Goal: Find specific page/section: Find specific page/section

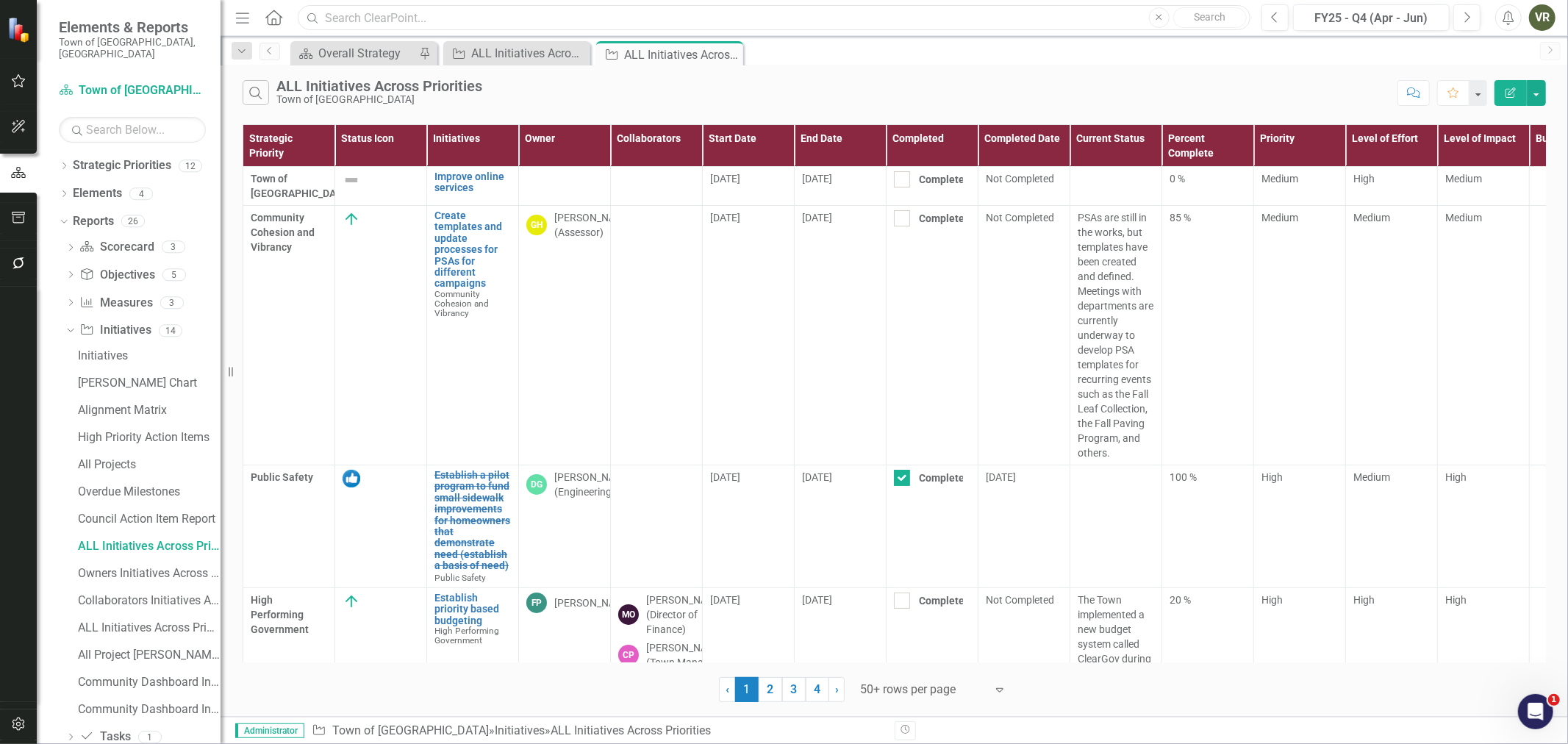
click at [473, 17] on input "text" at bounding box center [773, 18] width 952 height 25
click at [728, 11] on input "text" at bounding box center [773, 18] width 952 height 25
paste input "Engineering Document Scanning project (50127)"
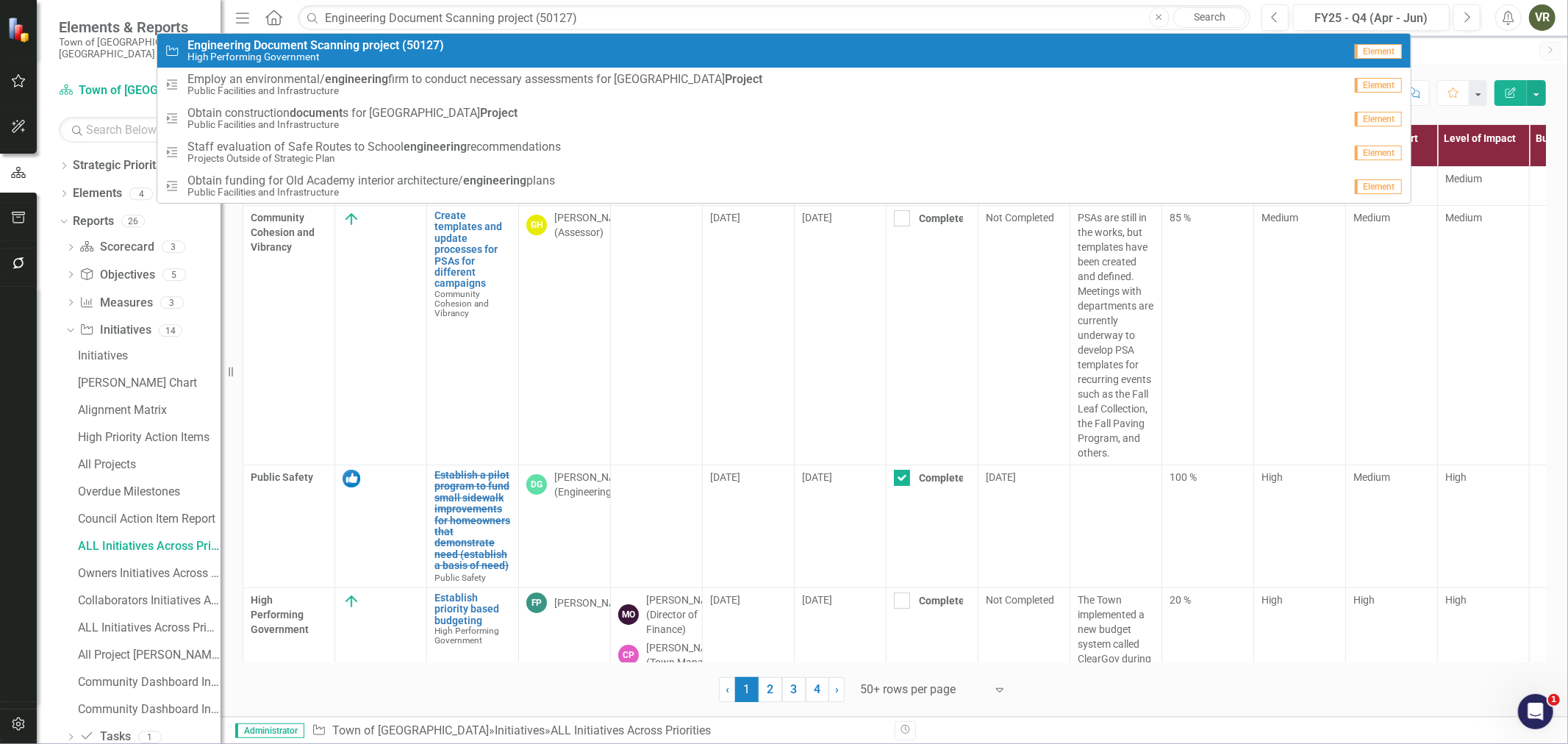
click at [524, 45] on div "Initiative Engineering Document Scanning project (50127) High Performing Govern…" at bounding box center [753, 51] width 1178 height 25
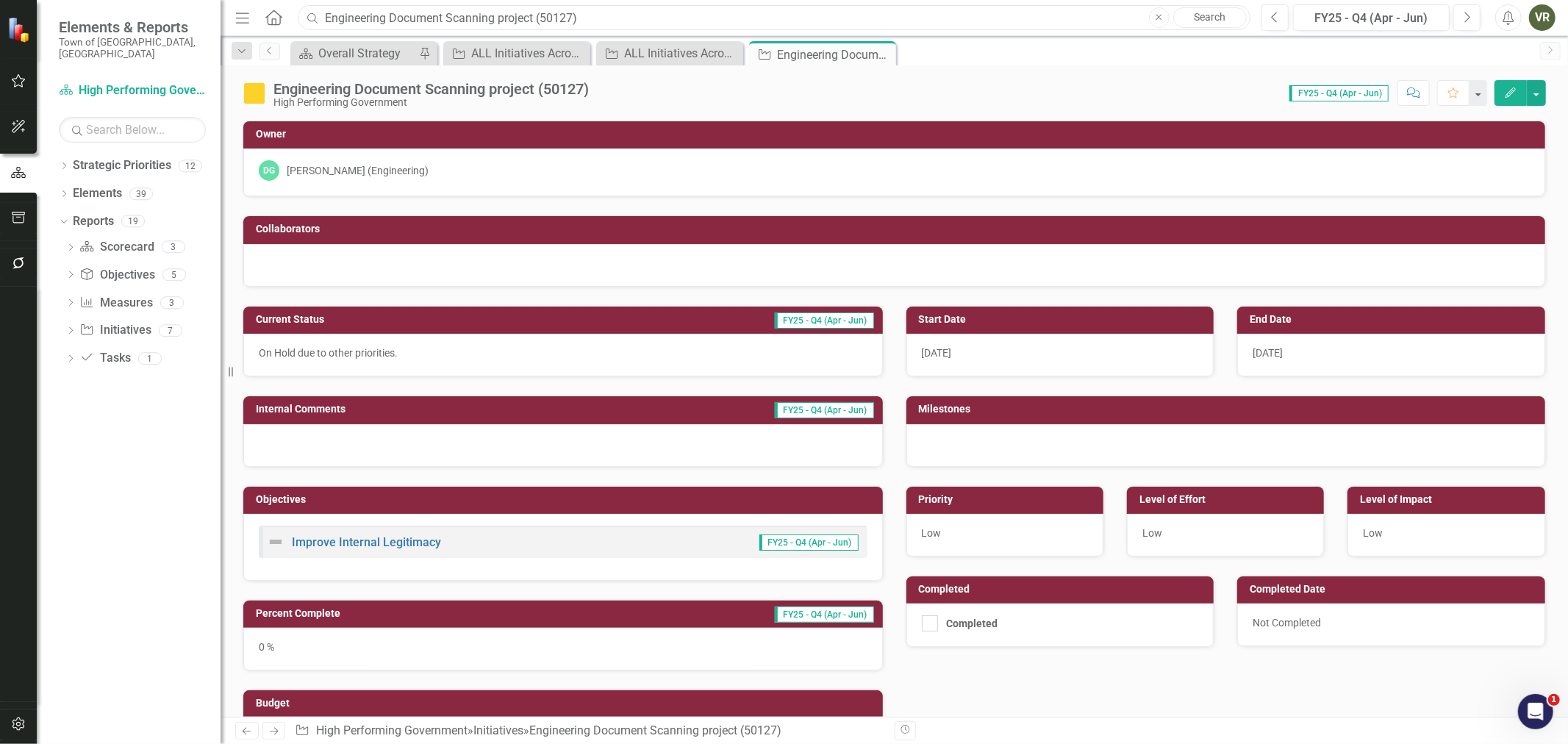
click at [508, 6] on input "Engineering Document Scanning project (50127)" at bounding box center [773, 18] width 952 height 25
paste input "FY24 & FY25 Annual Residential Sidewalk Repair Assistance Program"
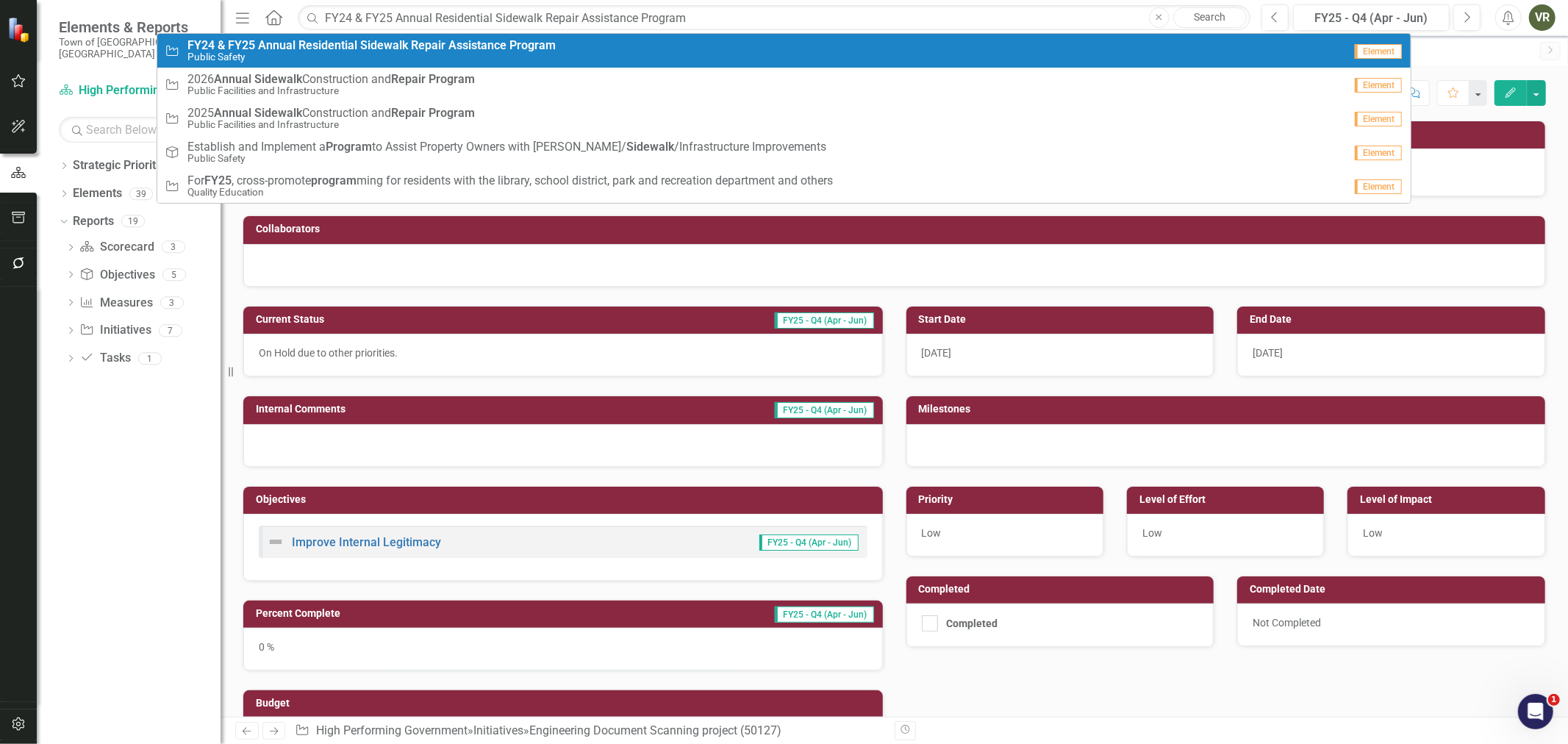
click at [509, 42] on strong "Program" at bounding box center [532, 45] width 47 height 14
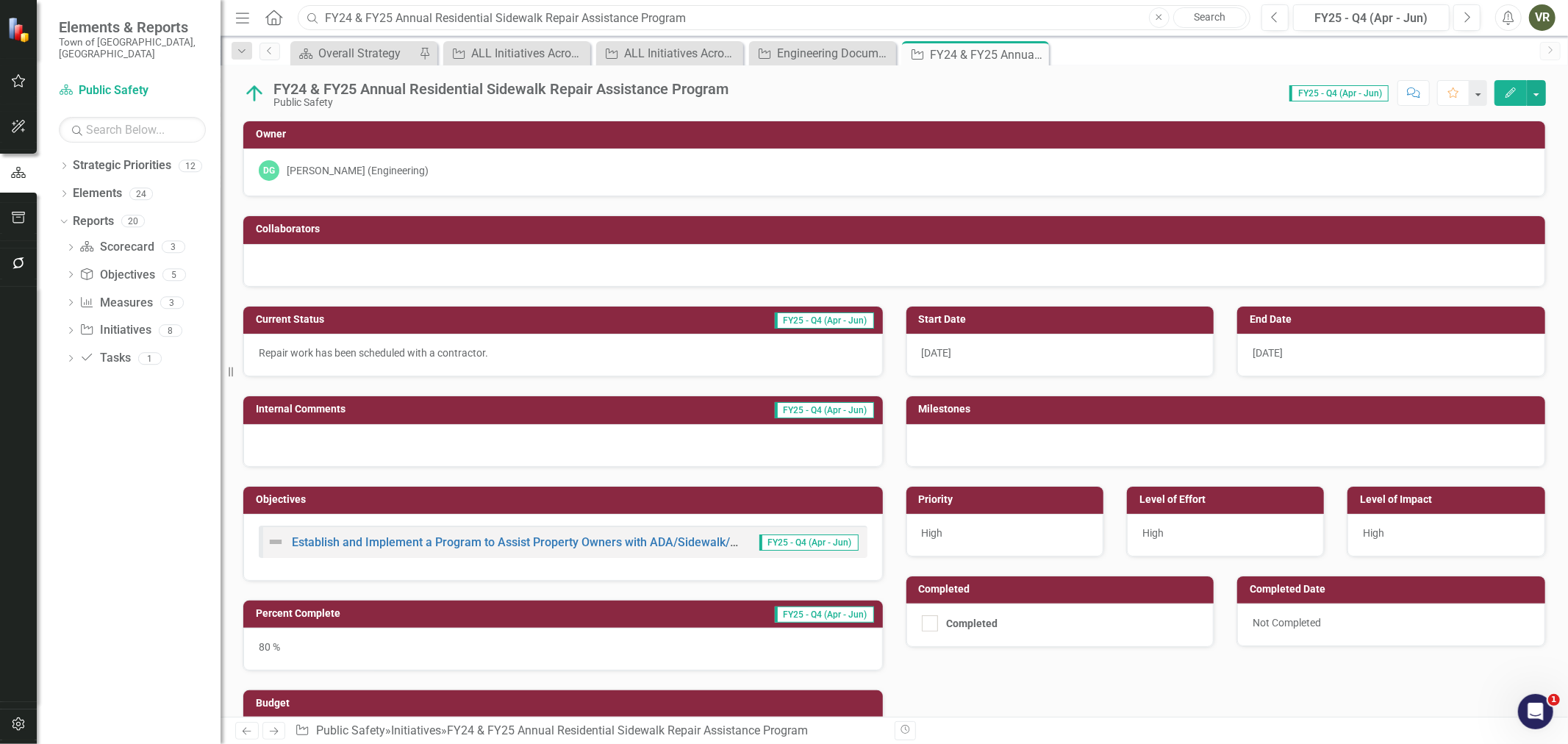
click at [605, 15] on input "FY24 & FY25 Annual Residential Sidewalk Repair Assistance Program" at bounding box center [773, 18] width 952 height 25
paste input "Conduct ADA Transition Plan Assessment for right-of-ways (ROWs) and municipal b…"
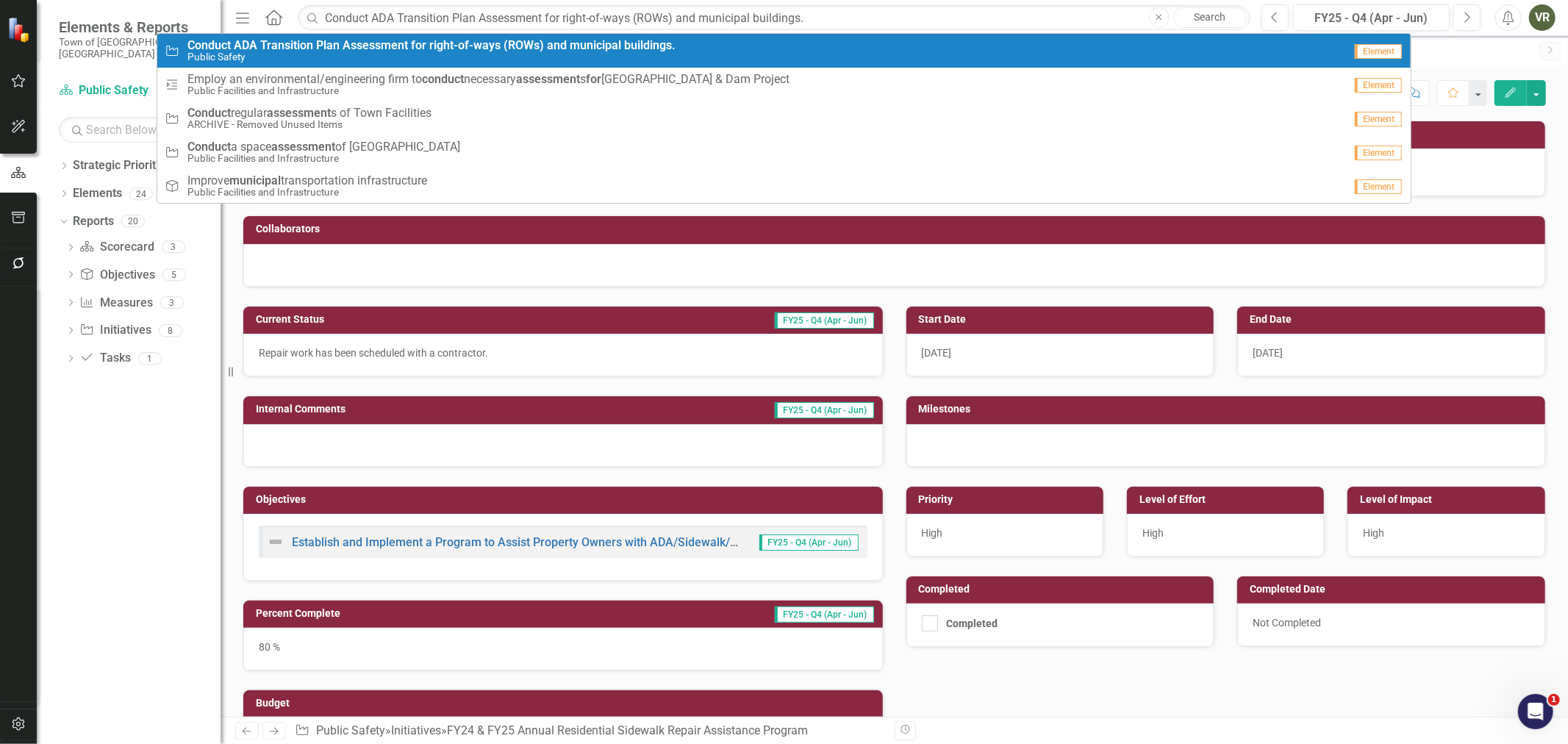
click at [601, 36] on link "Initiative Conduct ADA Transition Plan Assessment for right-of-ways (ROWs) and …" at bounding box center [784, 51] width 1252 height 34
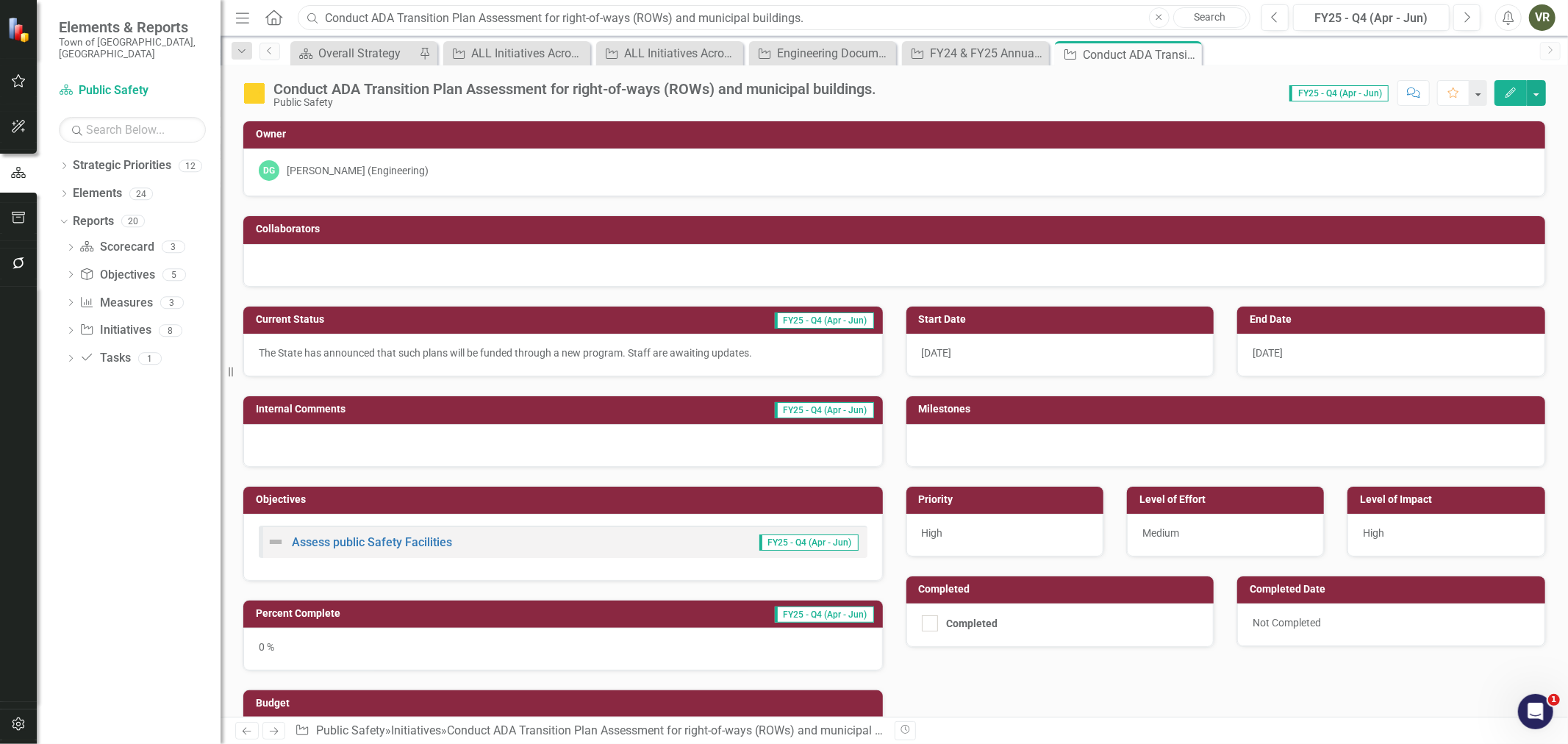
click at [708, 19] on input "Conduct ADA Transition Plan Assessment for right-of-ways (ROWs) and municipal b…" at bounding box center [773, 18] width 952 height 25
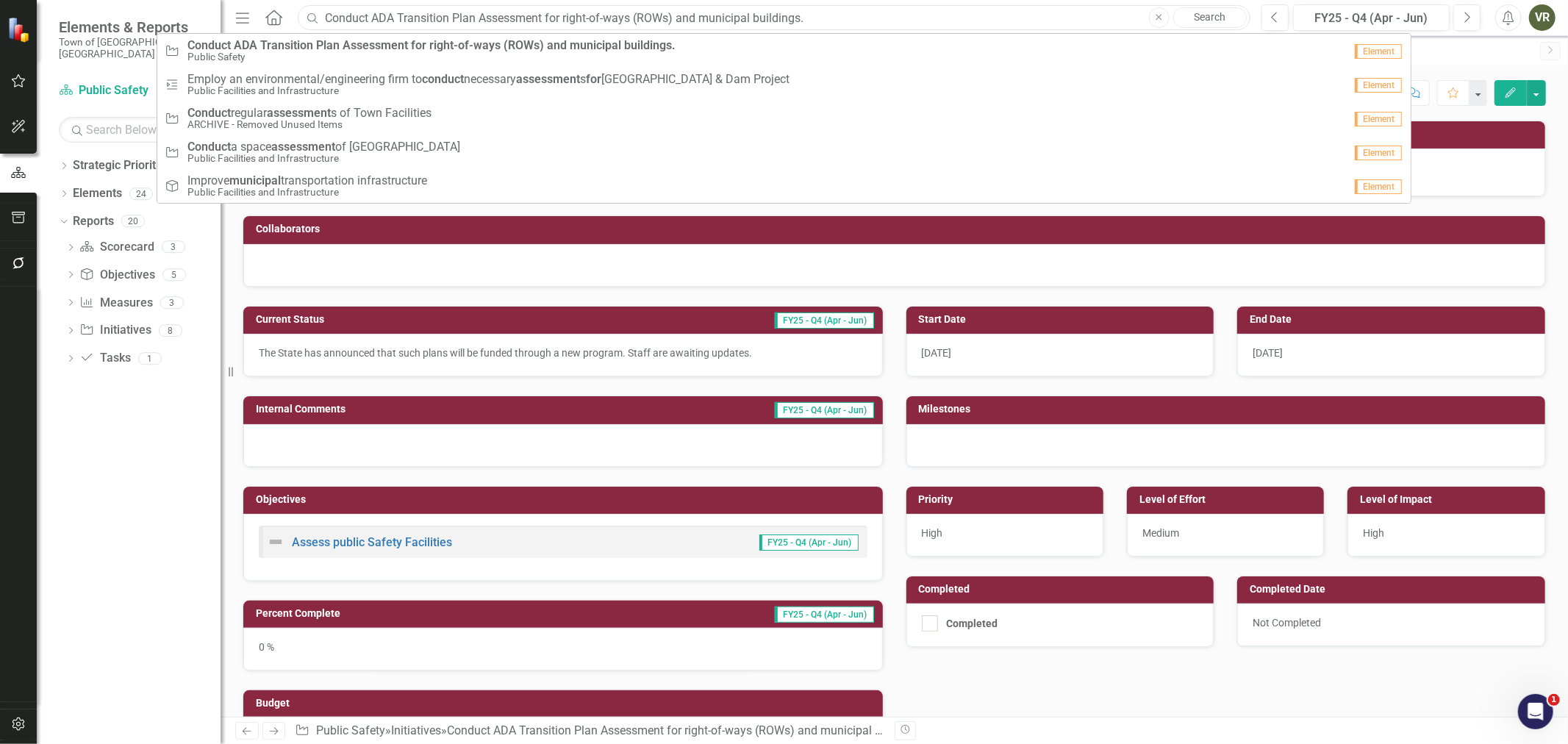
paste input "[GEOGRAPHIC_DATA][PERSON_NAME] (30133 & 30140)"
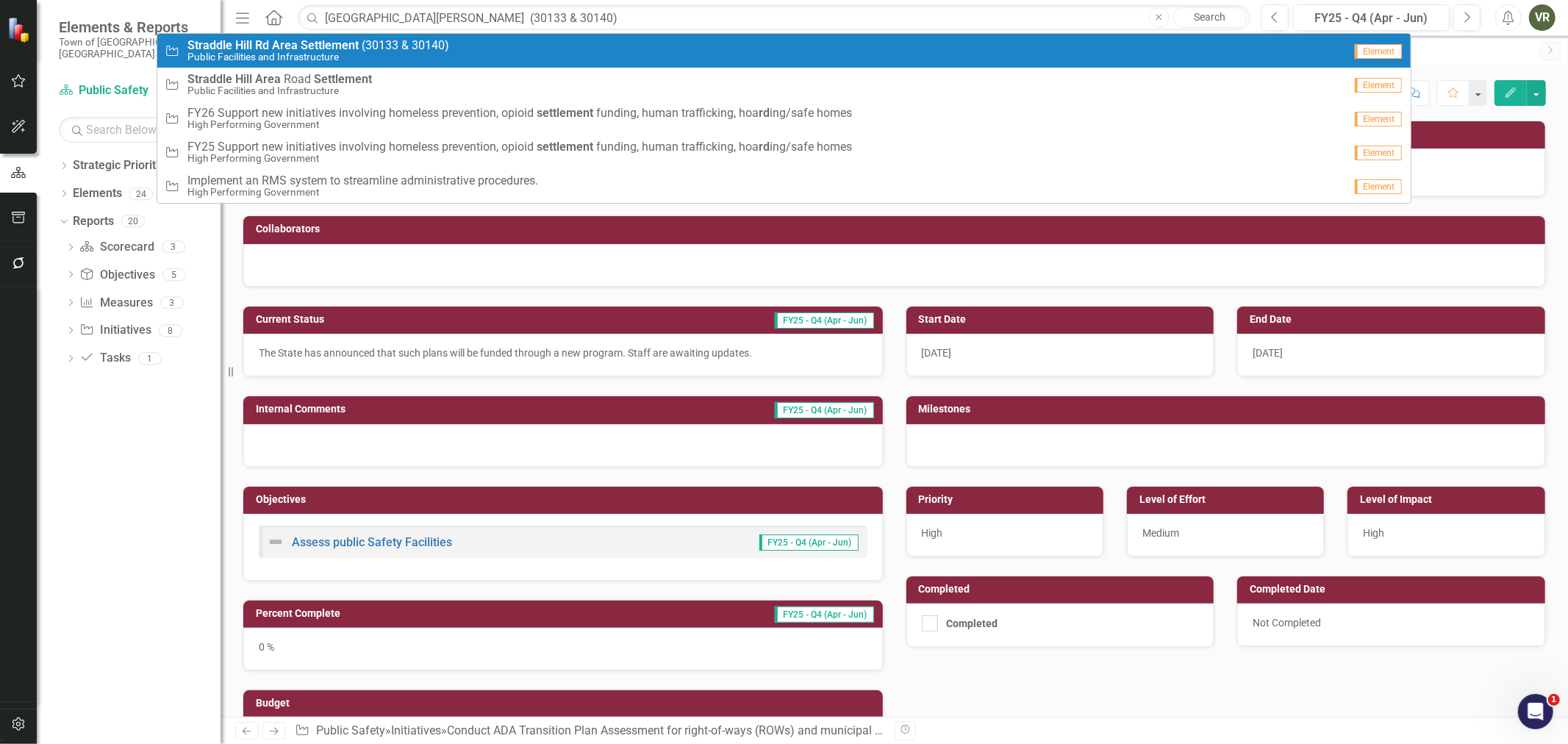
click at [693, 52] on div "Initiative [GEOGRAPHIC_DATA][PERSON_NAME] ( 3 0 1 3 3 & 3 0 1 4 0 ) Public Faci…" at bounding box center [753, 51] width 1178 height 25
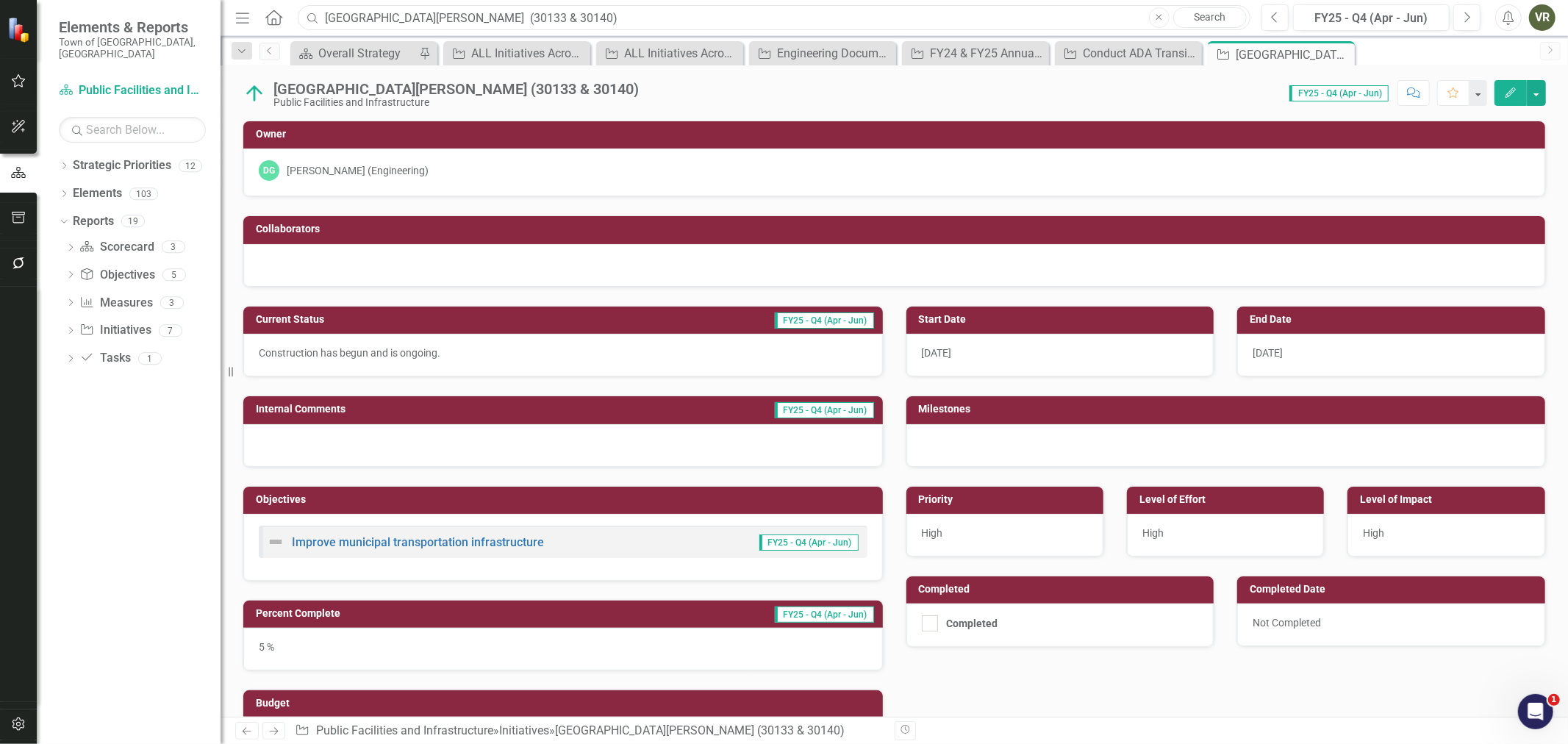
click at [607, 17] on input "[GEOGRAPHIC_DATA][PERSON_NAME] (30133 & 30140)" at bounding box center [773, 18] width 952 height 25
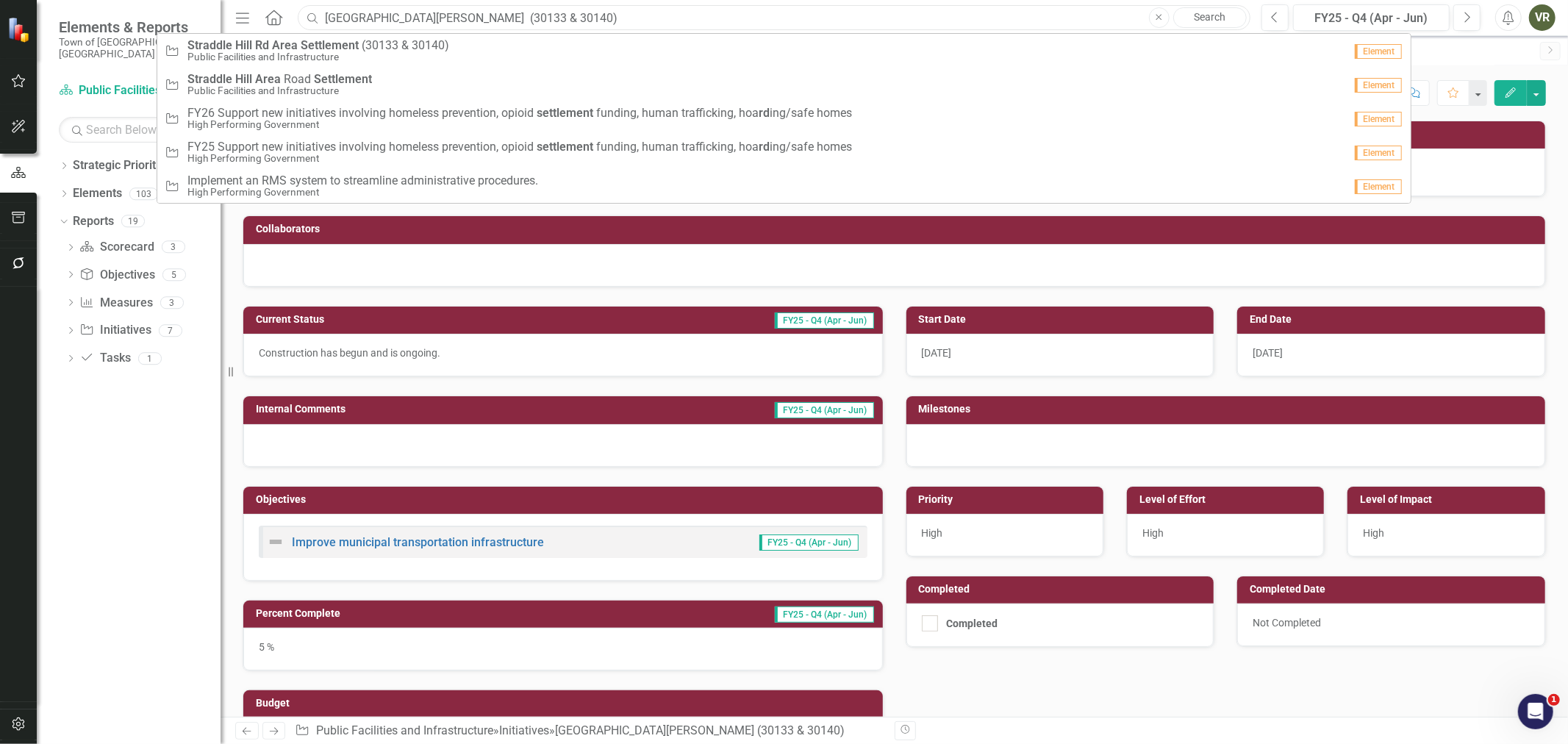
paste input "ARPA Traffic Sign Inventory (30139"
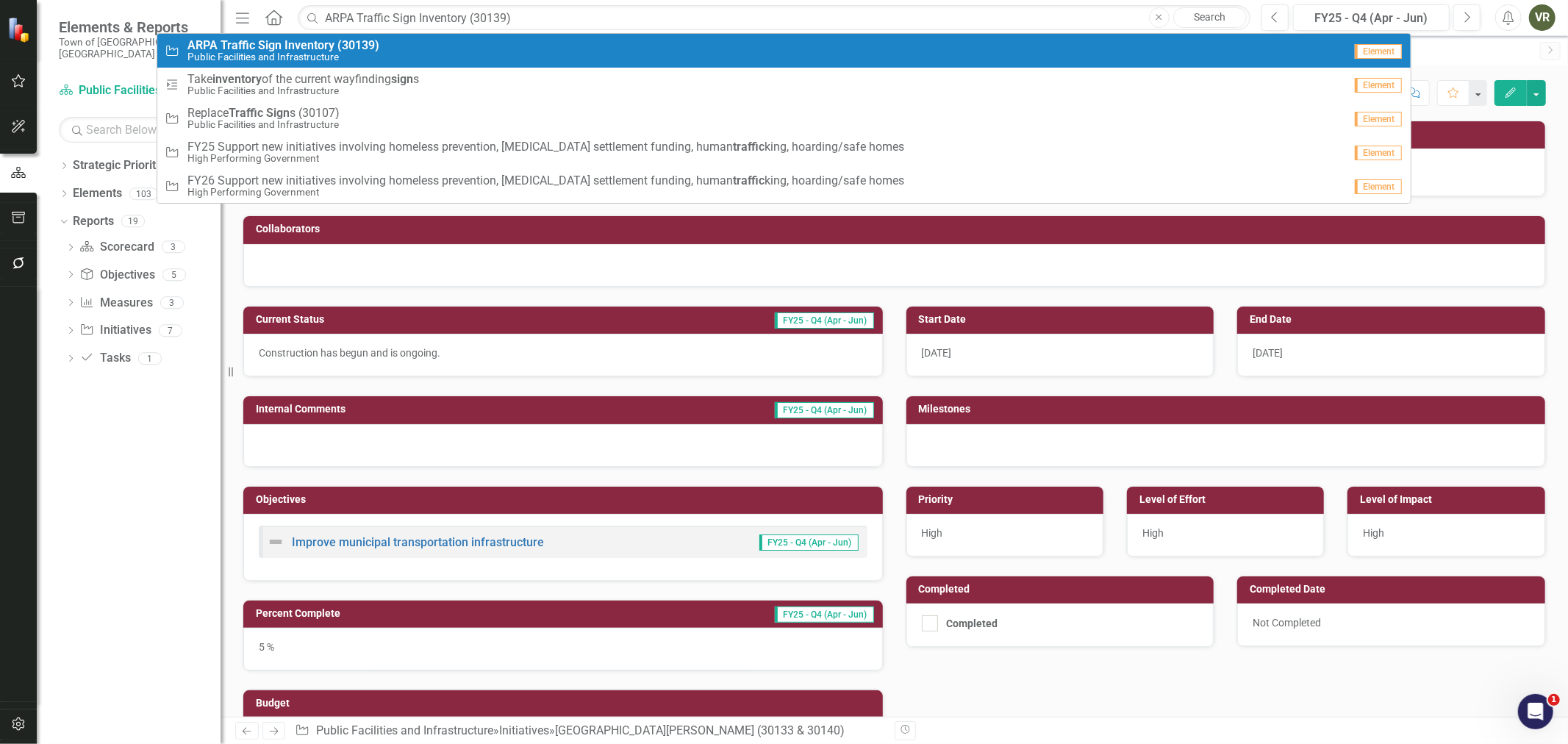
click at [599, 39] on div "Initiative ARPA Traffic Sign Inventory (30139) Public Facilities and Infrastruc…" at bounding box center [753, 51] width 1178 height 25
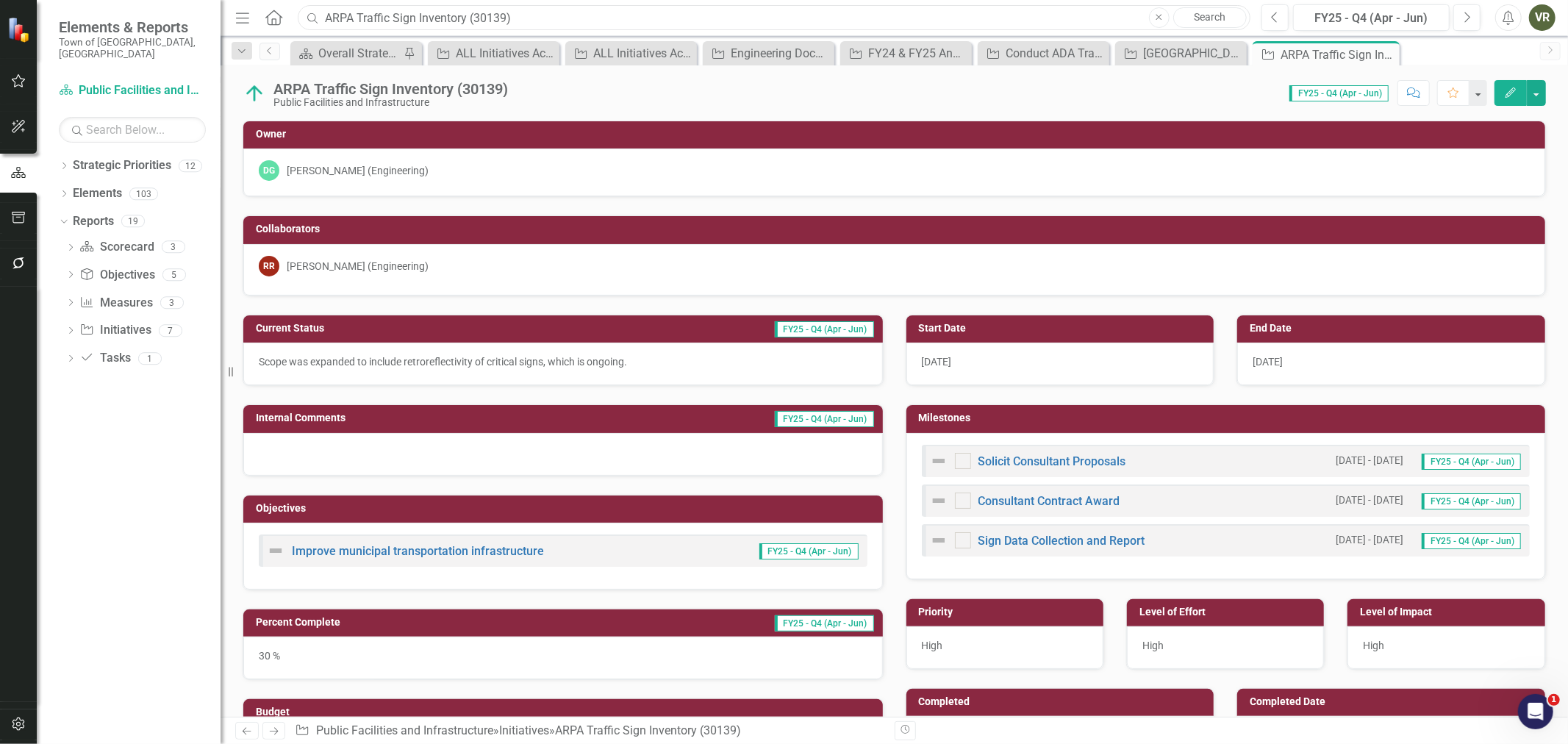
click at [562, 14] on input "ARPA Traffic Sign Inventory (30139)" at bounding box center [773, 18] width 952 height 25
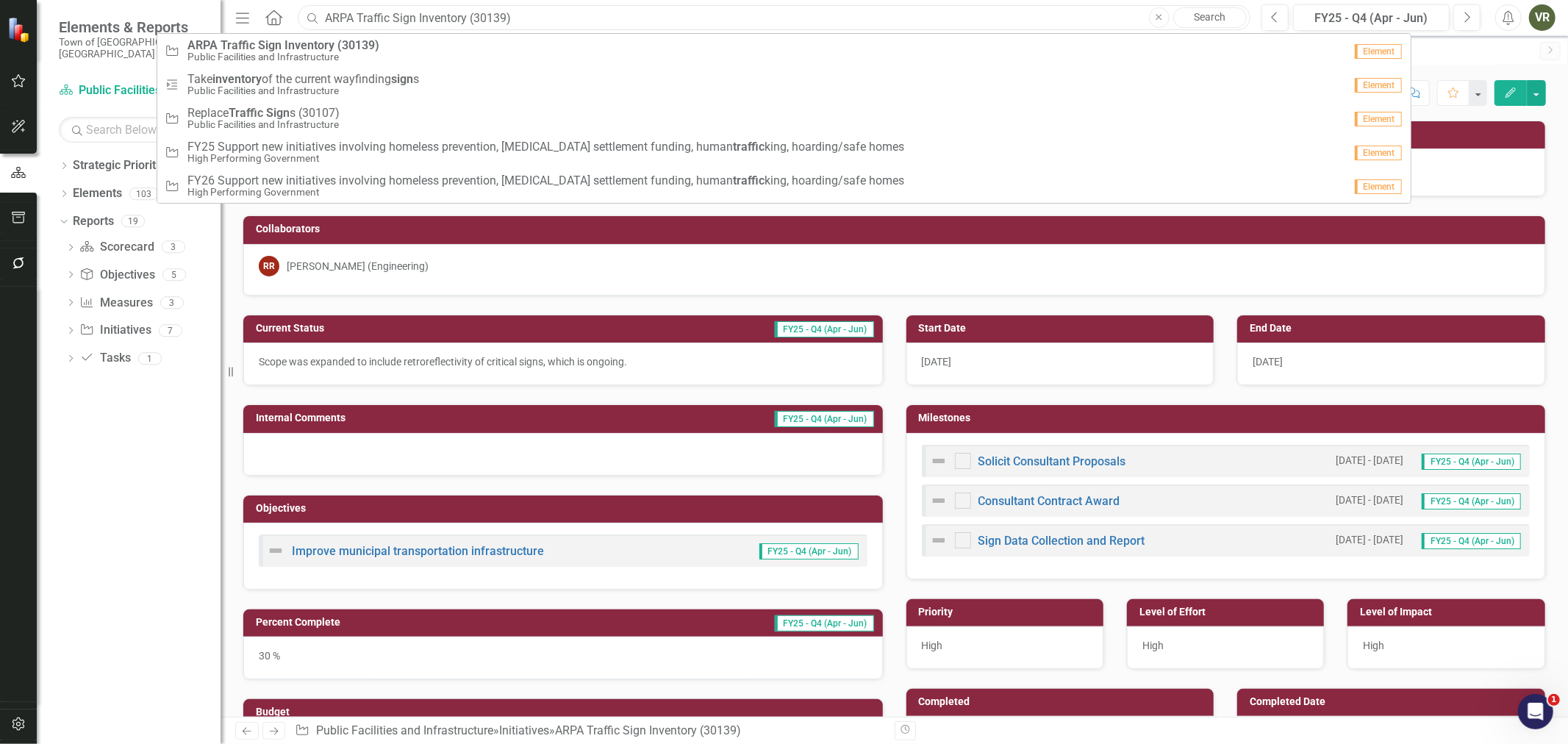
click at [562, 14] on input "ARPA Traffic Sign Inventory (30139)" at bounding box center [773, 18] width 952 height 25
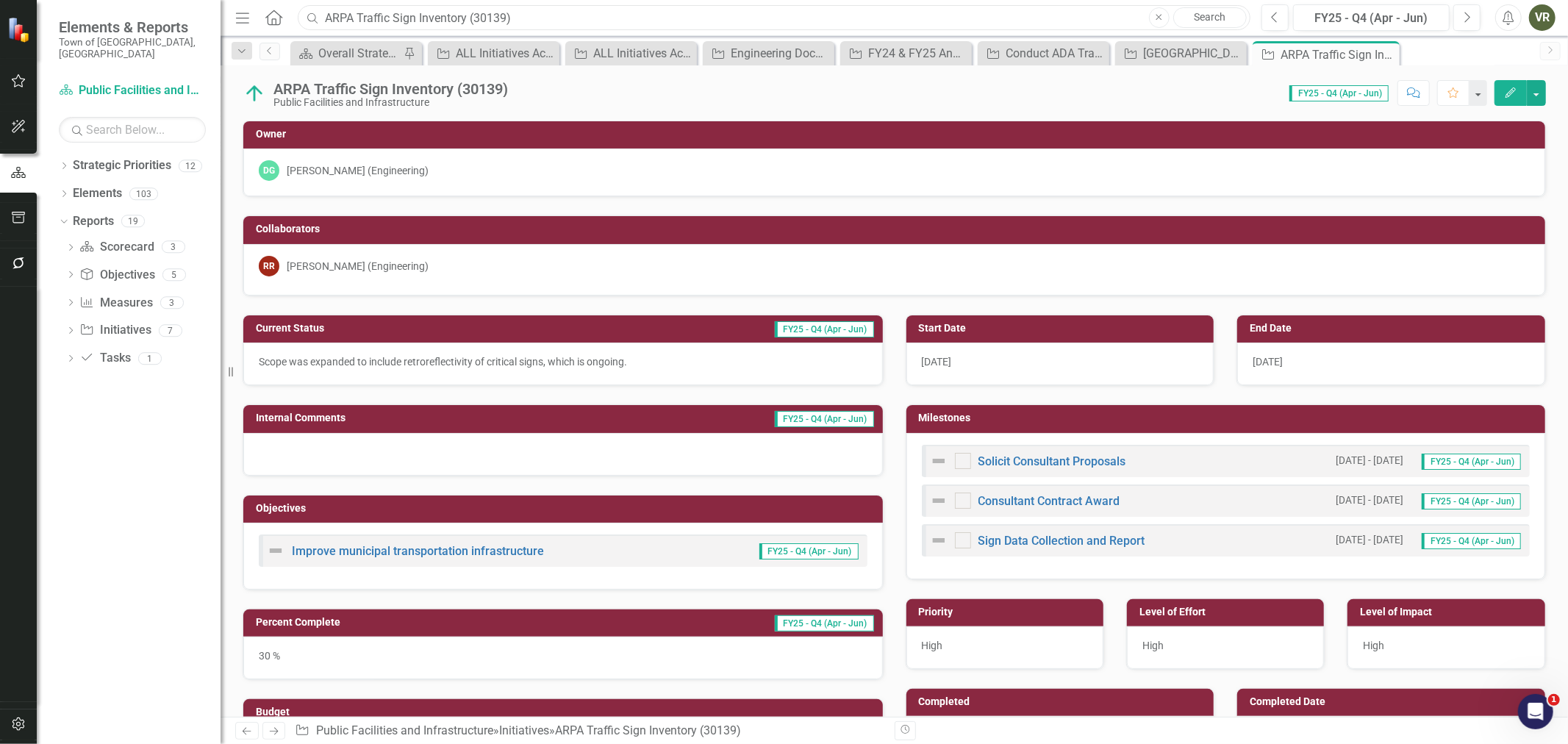
click at [562, 14] on input "ARPA Traffic Sign Inventory (30139)" at bounding box center [773, 18] width 952 height 25
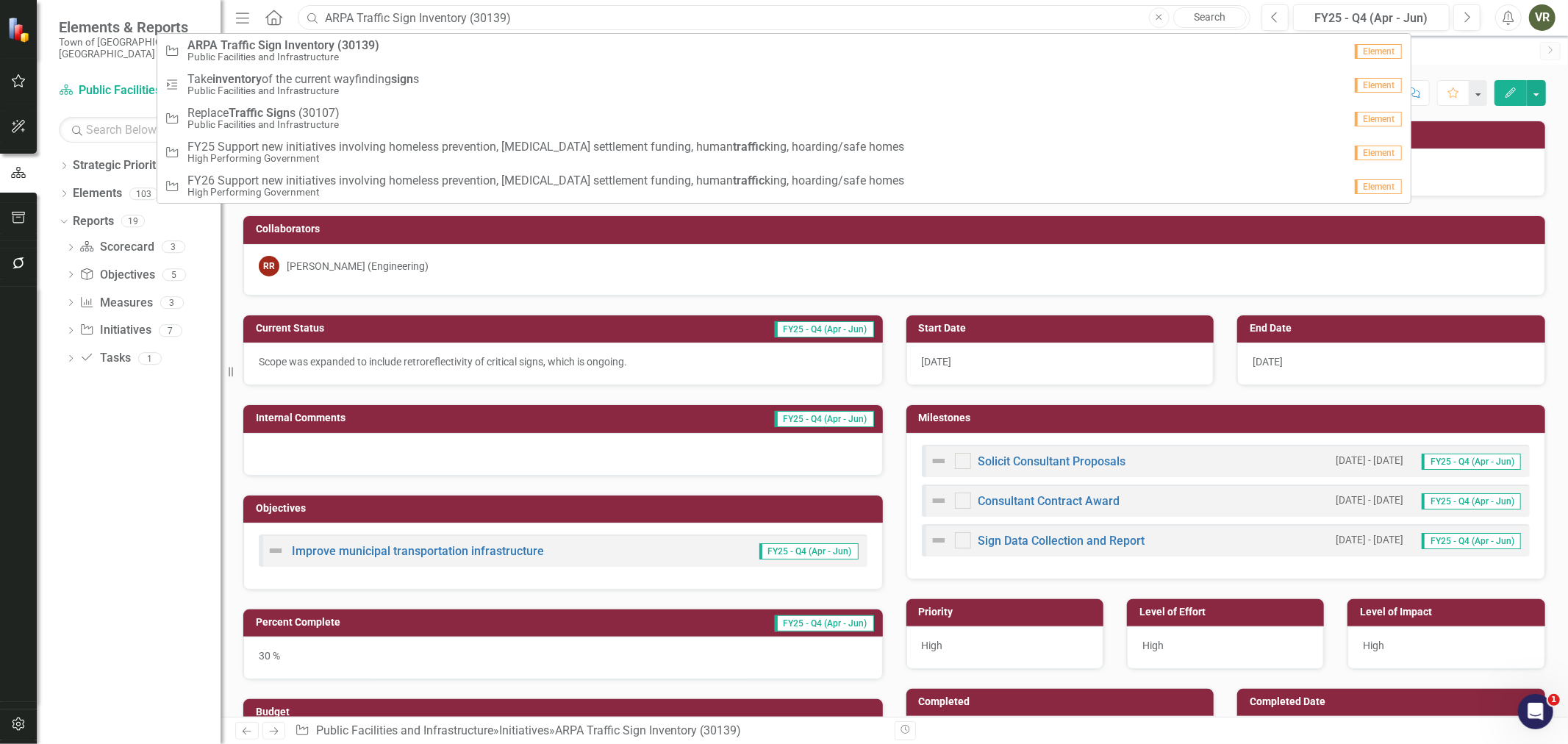
paste input "Transportation Alternatives Safe Routes to School Sidewalk Gap Closures and ADA…"
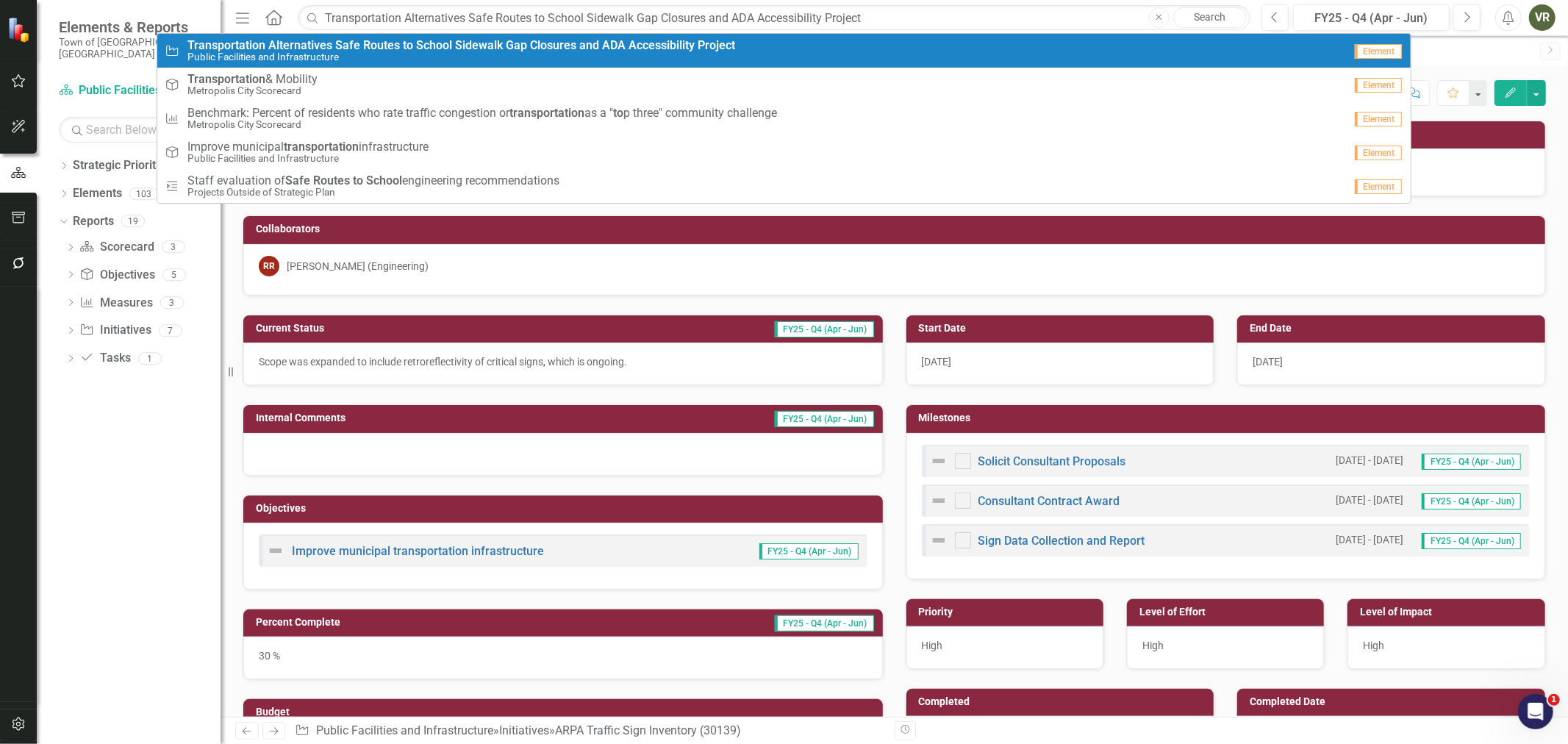
click at [530, 40] on strong "Closures" at bounding box center [553, 45] width 47 height 14
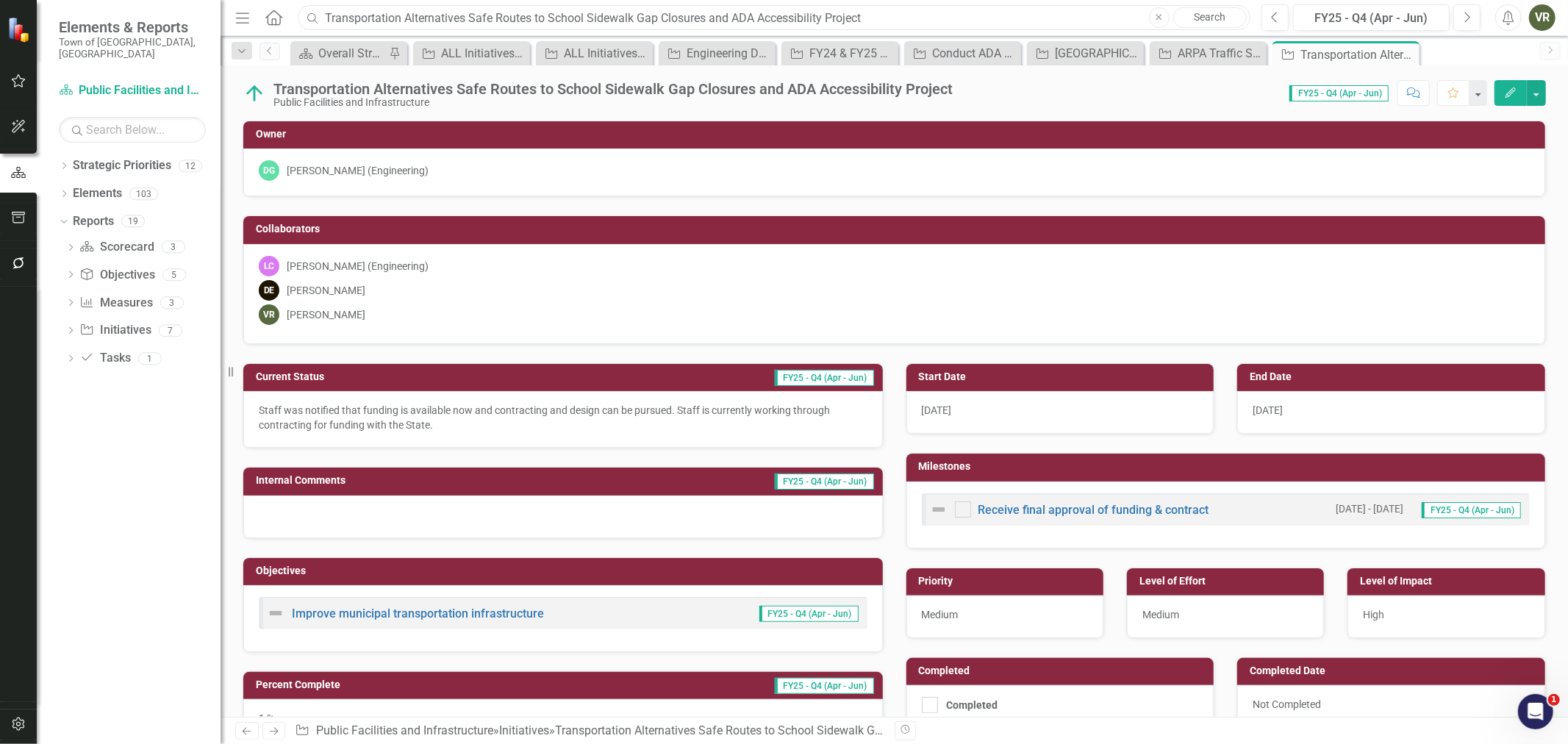
click at [768, 16] on input "Transportation Alternatives Safe Routes to School Sidewalk Gap Closures and ADA…" at bounding box center [773, 18] width 952 height 25
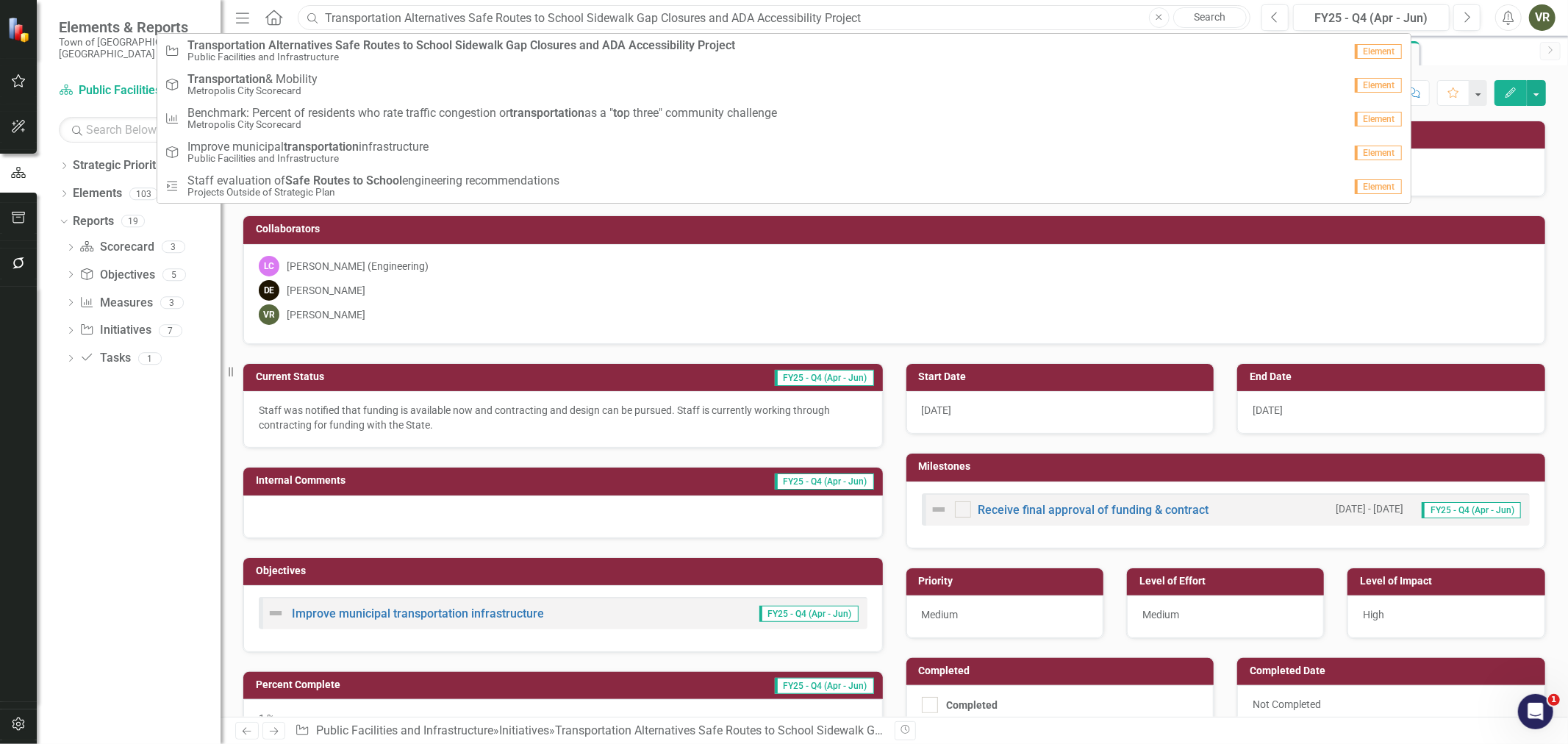
paste input "[STREET_ADDRESS][GEOGRAPHIC_DATA] Lot Improvements Phase 1"
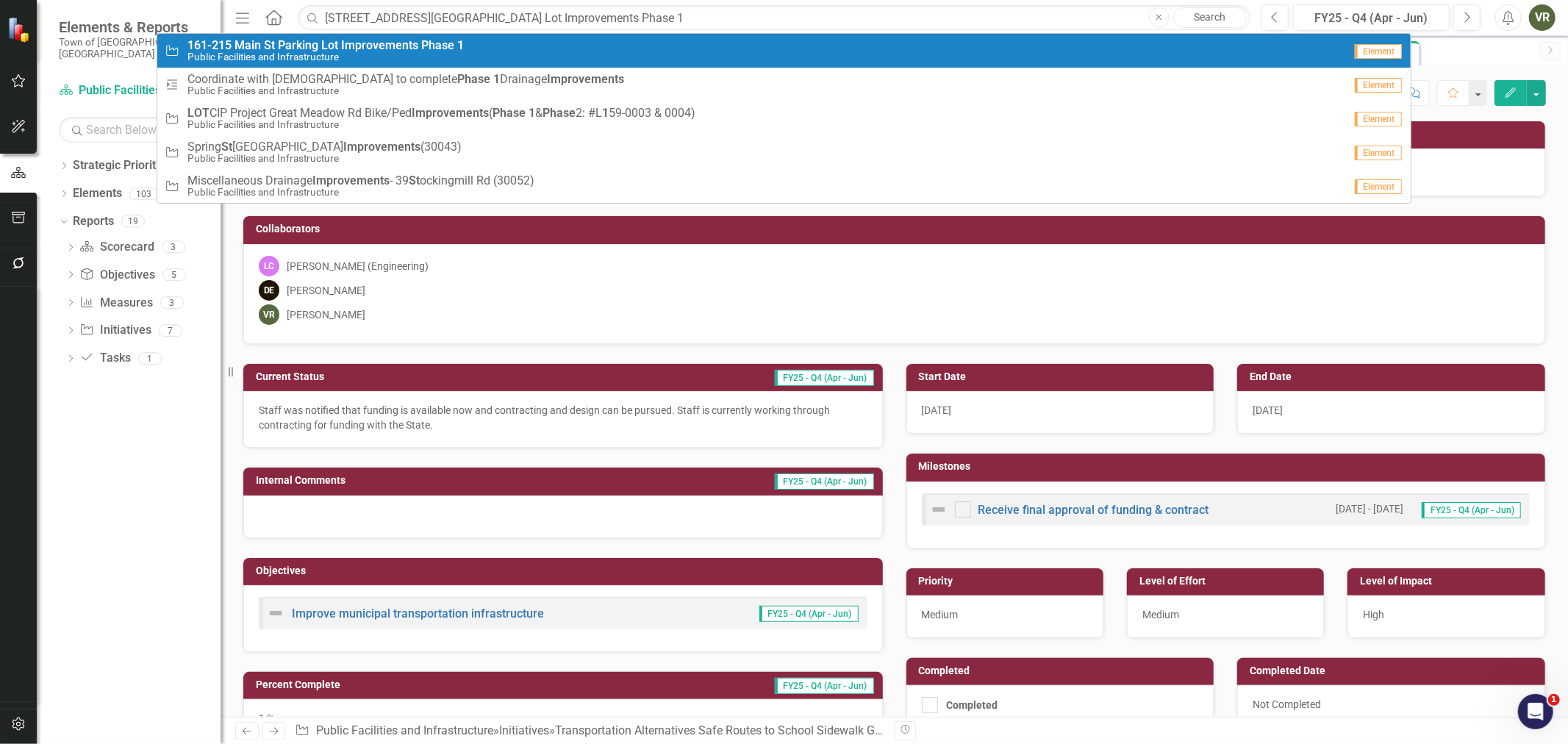
click at [747, 42] on div "Initiative [STREET_ADDRESS][GEOGRAPHIC_DATA] Lot Improvements Phase 1 Public Fa…" at bounding box center [753, 51] width 1178 height 25
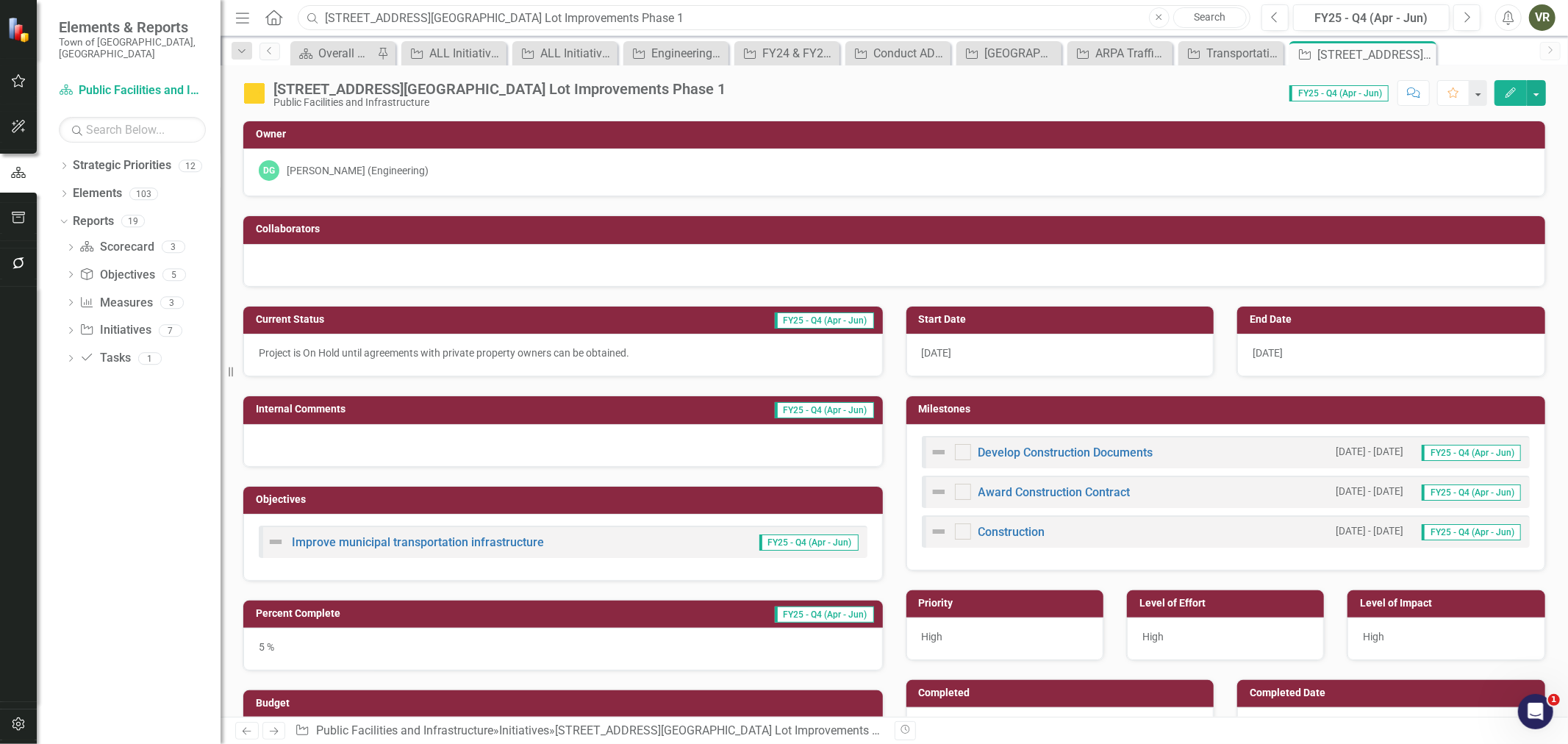
click at [524, 8] on input "[STREET_ADDRESS][GEOGRAPHIC_DATA] Lot Improvements Phase 1" at bounding box center [773, 18] width 952 height 25
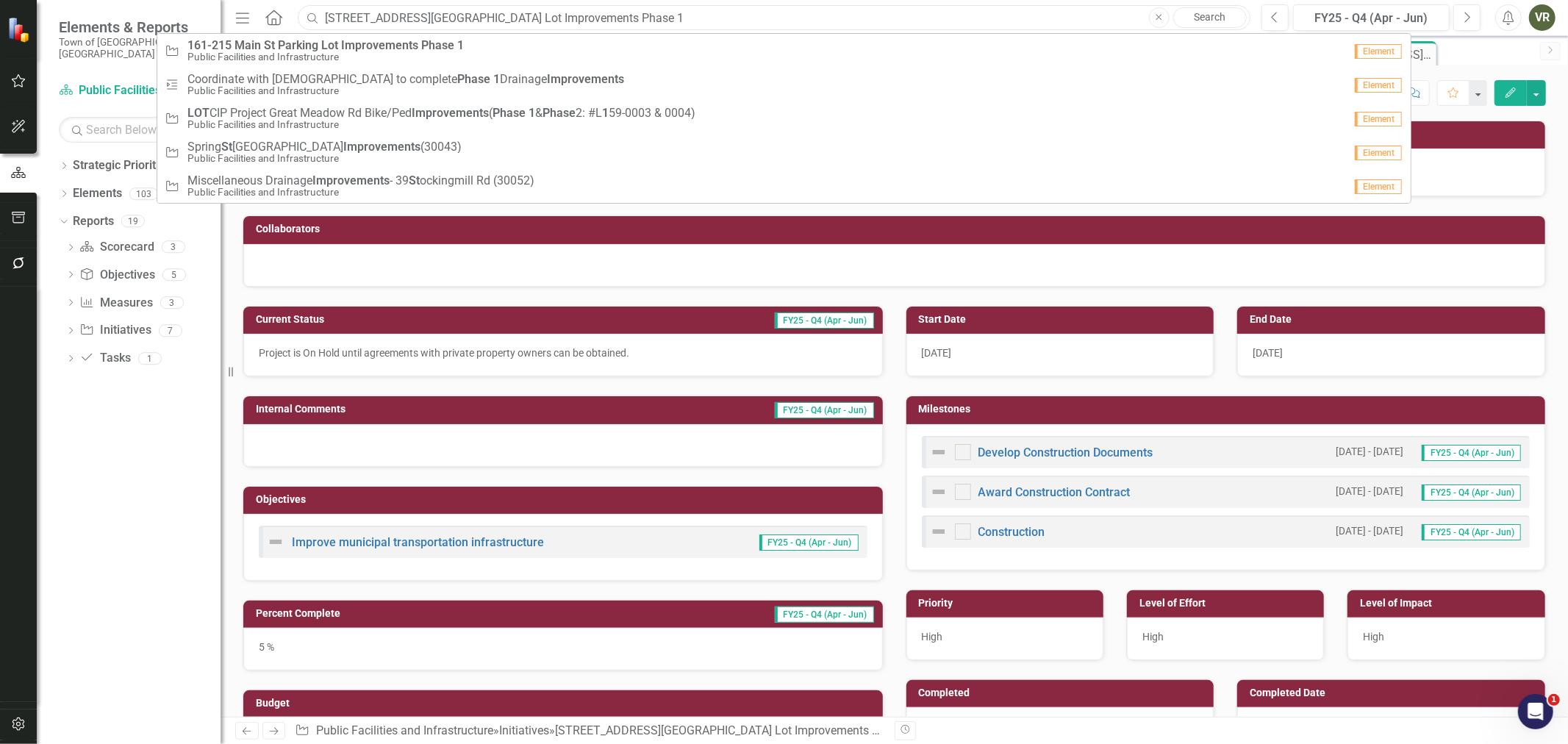
paste input "2025 Annual Paving Program"
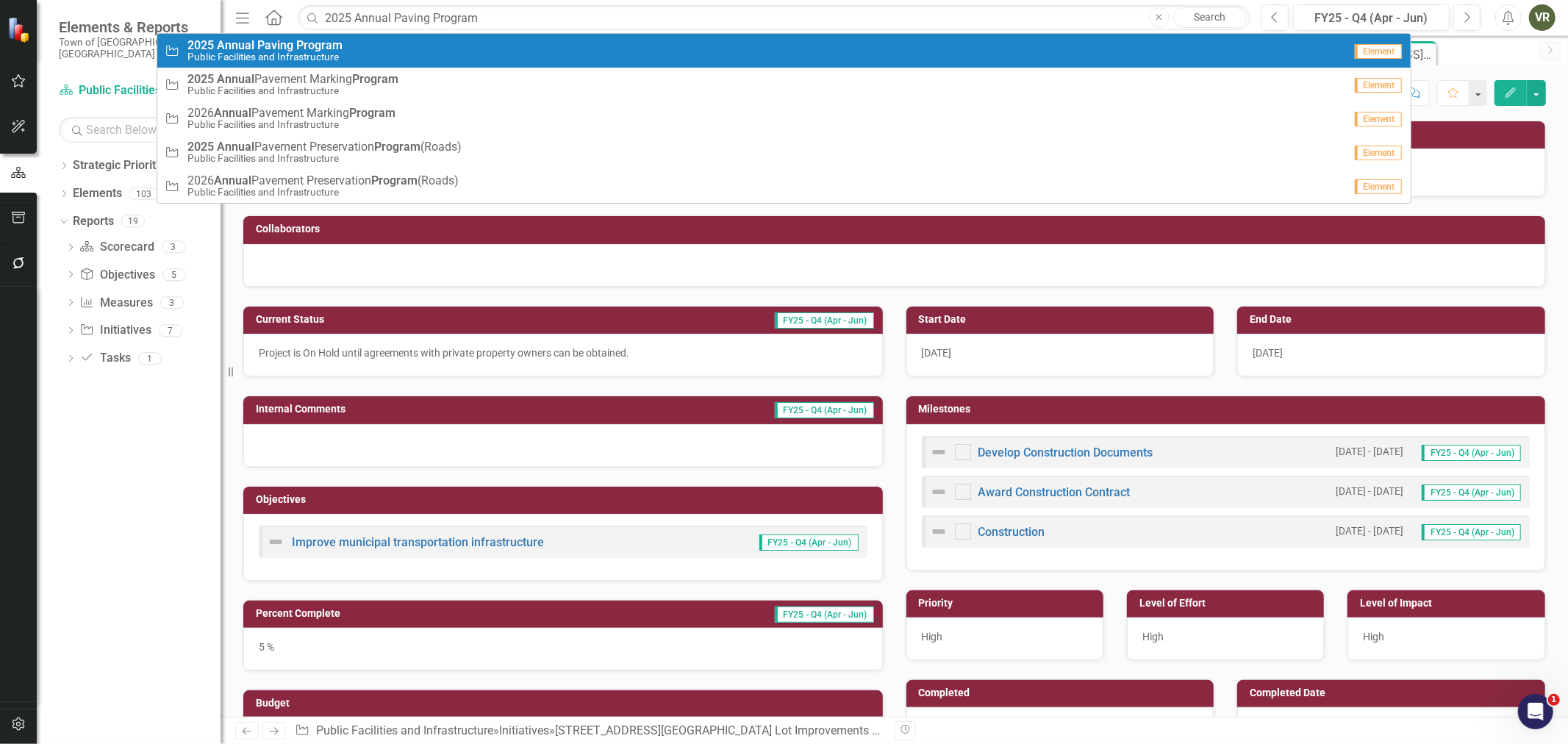
click at [519, 39] on div "Initiative 2025 Annual Paving Program Public Facilities and Infrastructure" at bounding box center [753, 51] width 1178 height 25
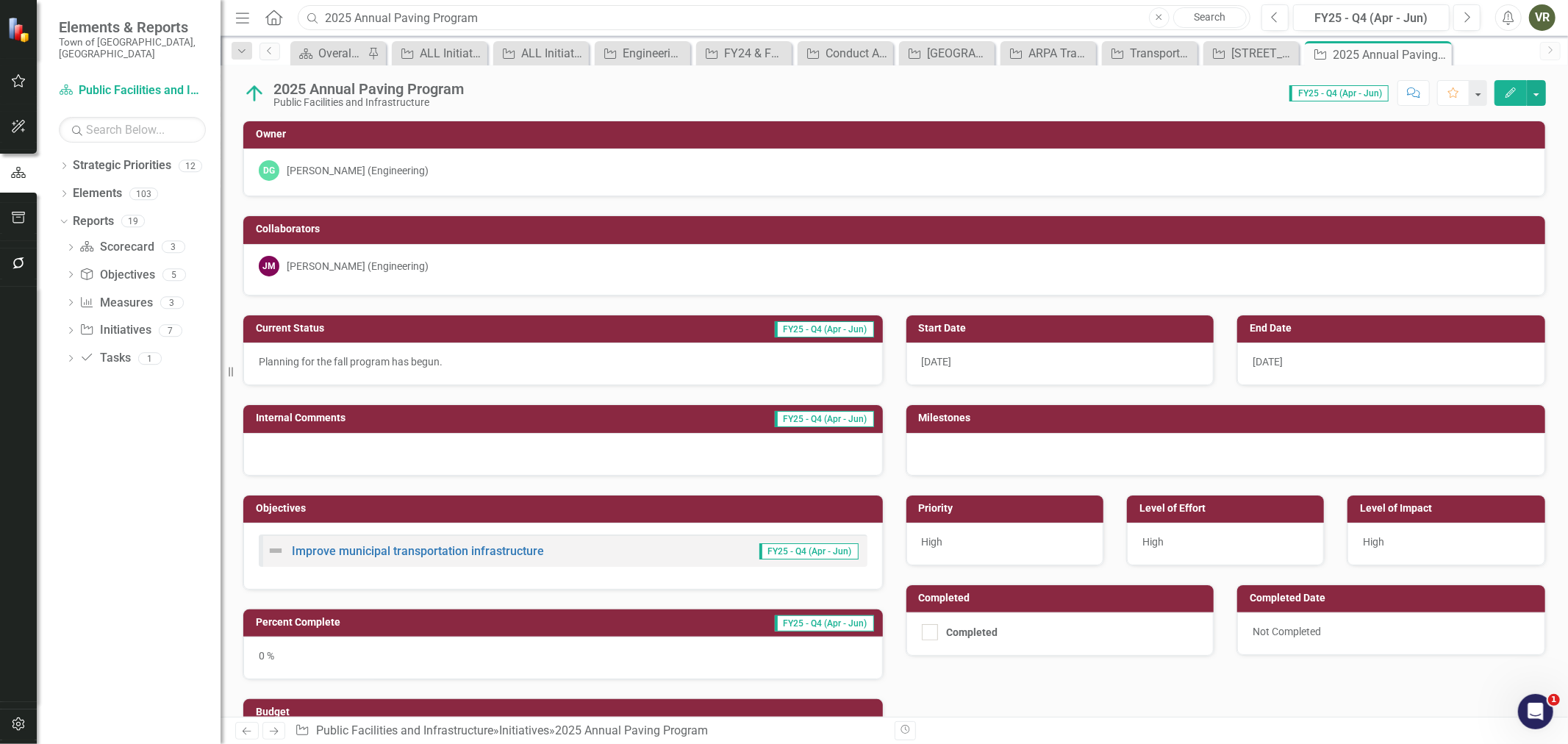
click at [638, 6] on input "2025 Annual Paving Program" at bounding box center [773, 18] width 952 height 25
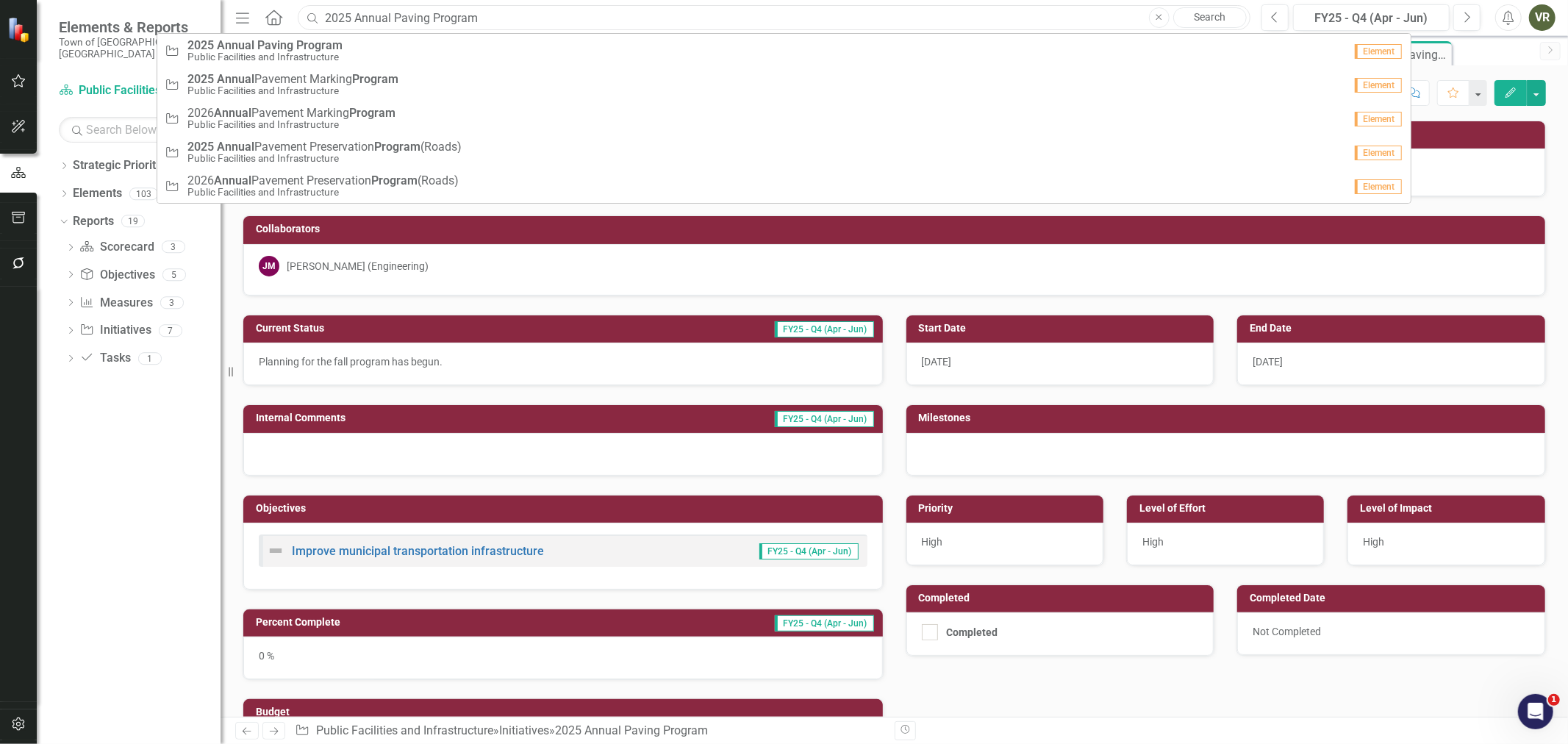
paste input "ement Preservation Program (Roads)"
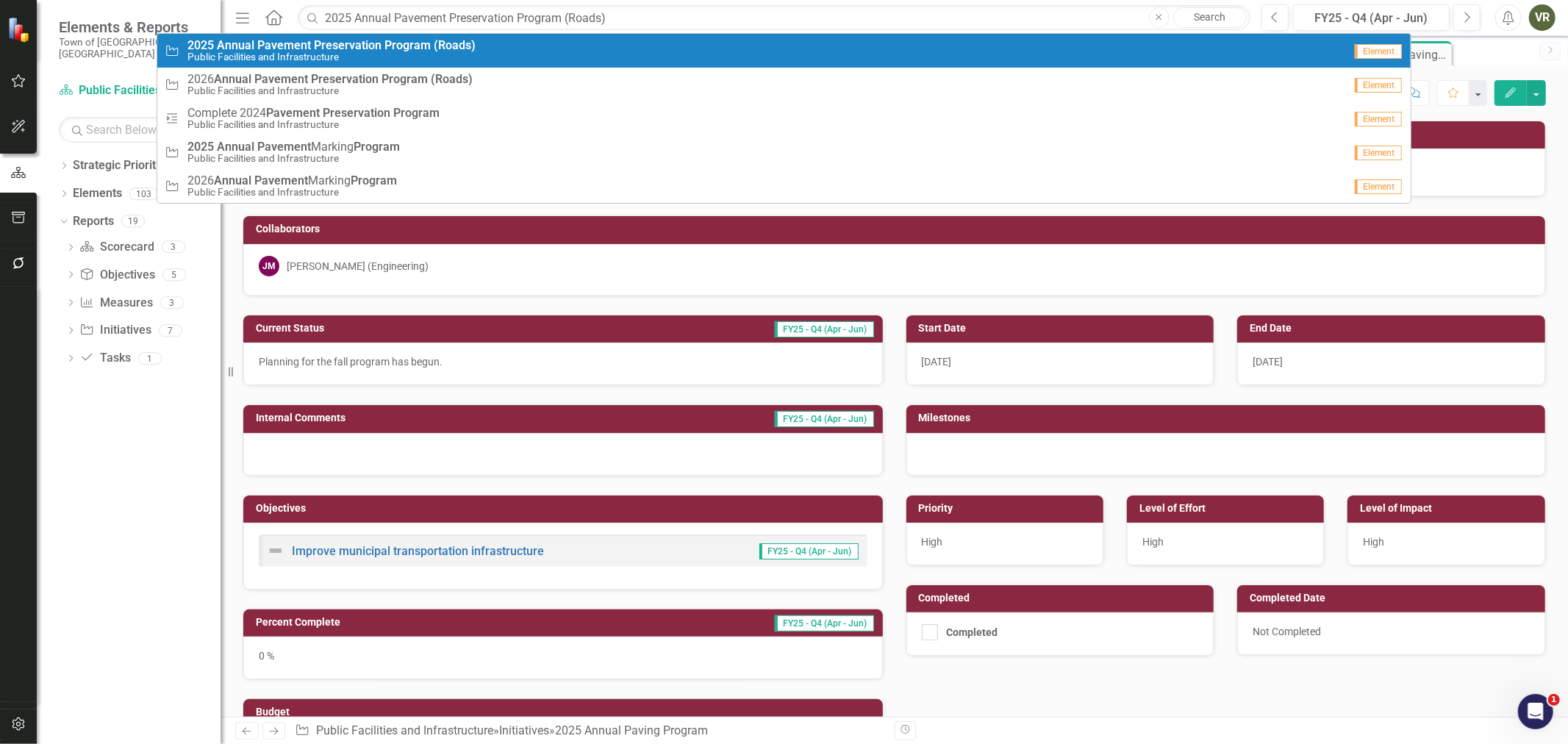
click at [614, 37] on link "Initiative 2025 Annual Pavement Preservation Program (Roads) Public Facilities …" at bounding box center [784, 51] width 1252 height 34
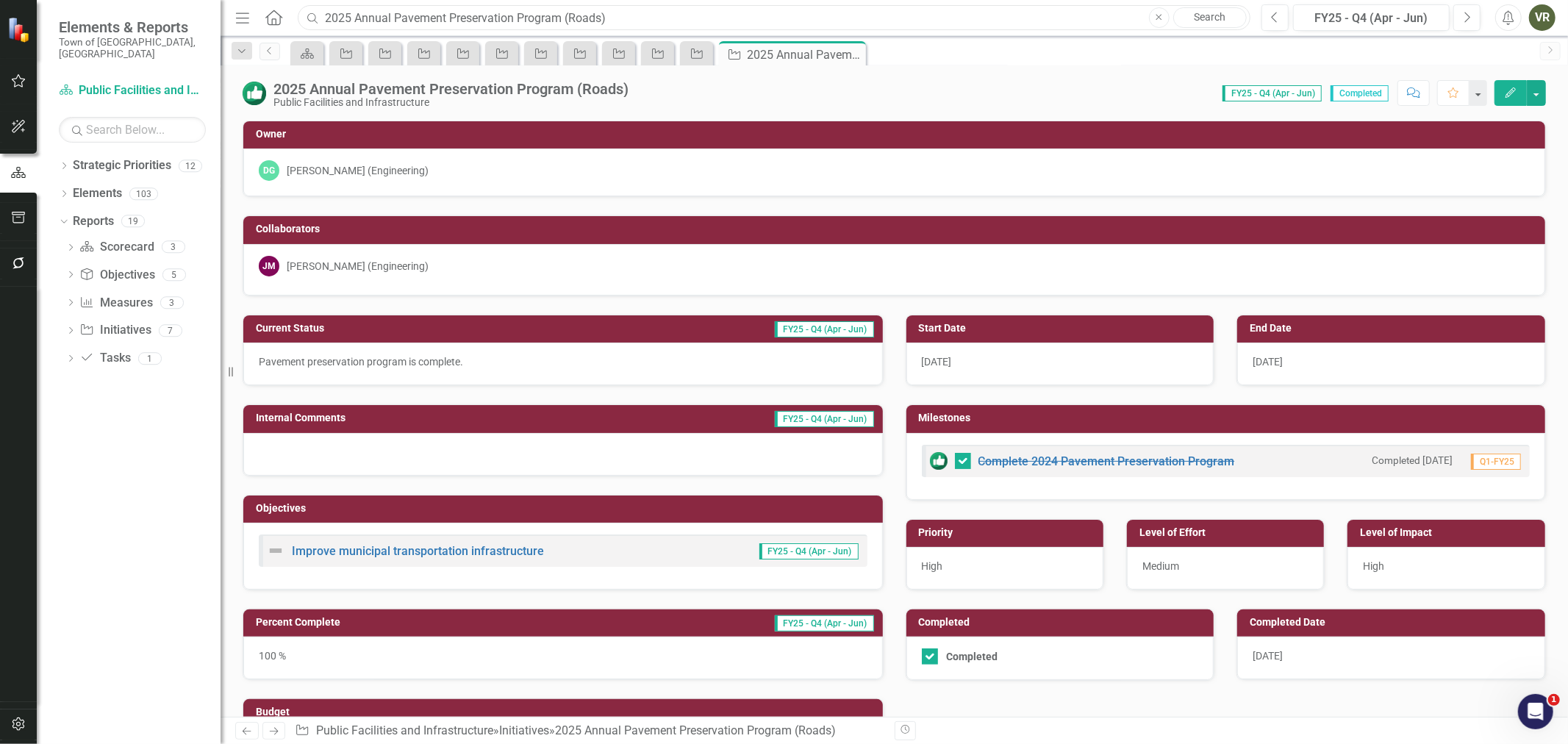
click at [611, 5] on input "2025 Annual Pavement Preservation Program (Roads)" at bounding box center [773, 18] width 952 height 25
click at [612, 8] on input "2025 Annual Pavement Preservation Program (Roads)" at bounding box center [773, 18] width 952 height 25
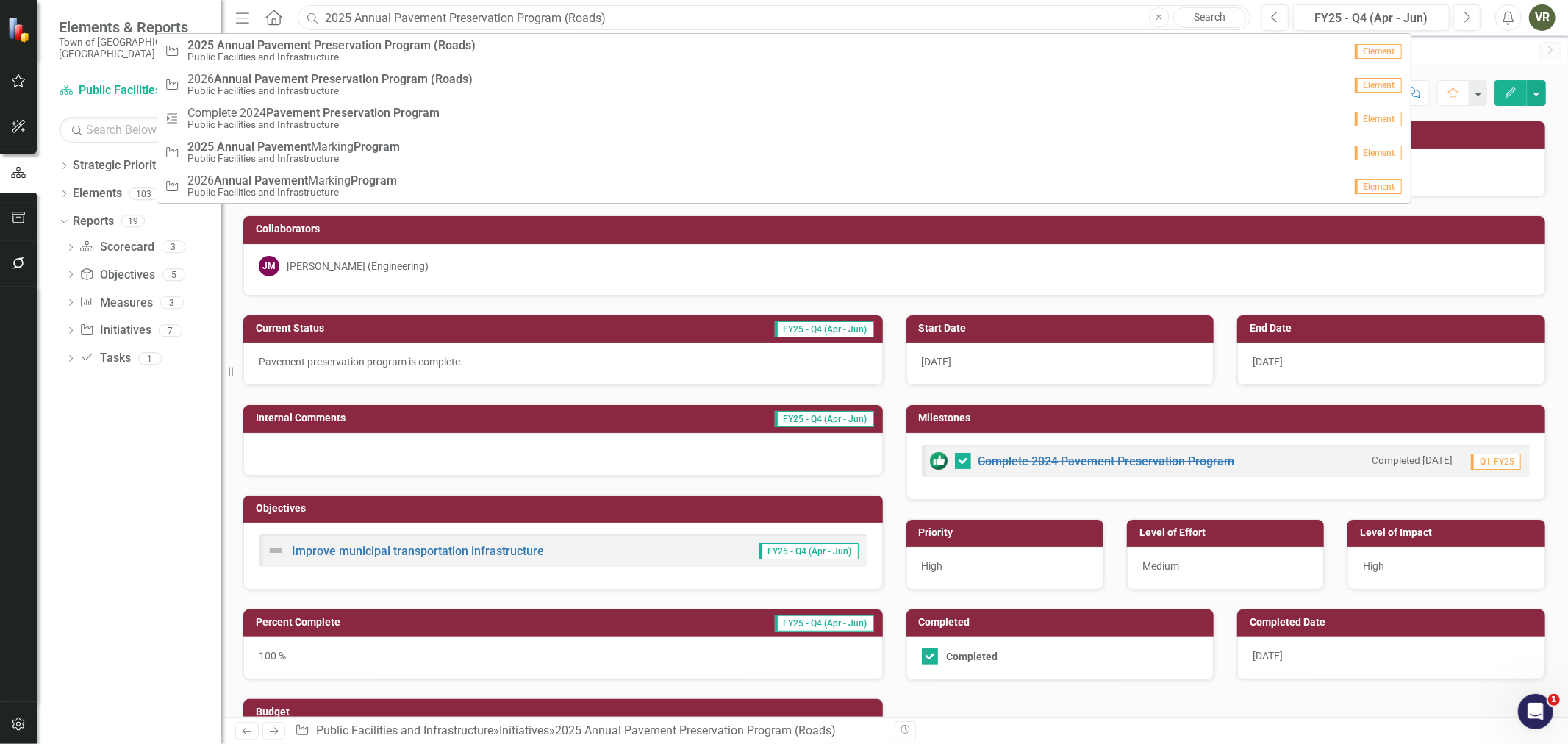
paste input "Marking Program"
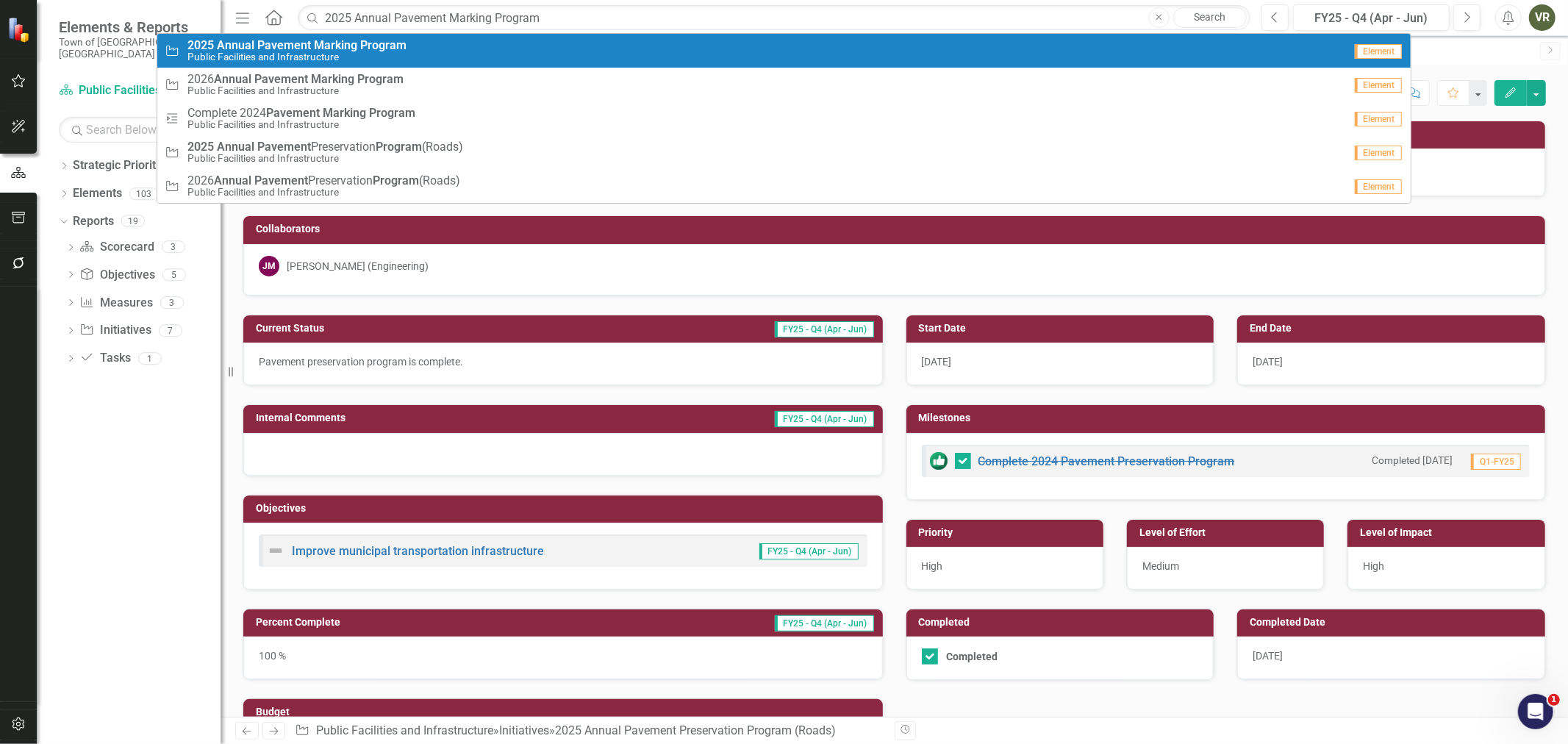
click at [588, 42] on div "Initiative 2025 Annual Pavement Marking Program Public Facilities and Infrastru…" at bounding box center [753, 51] width 1178 height 25
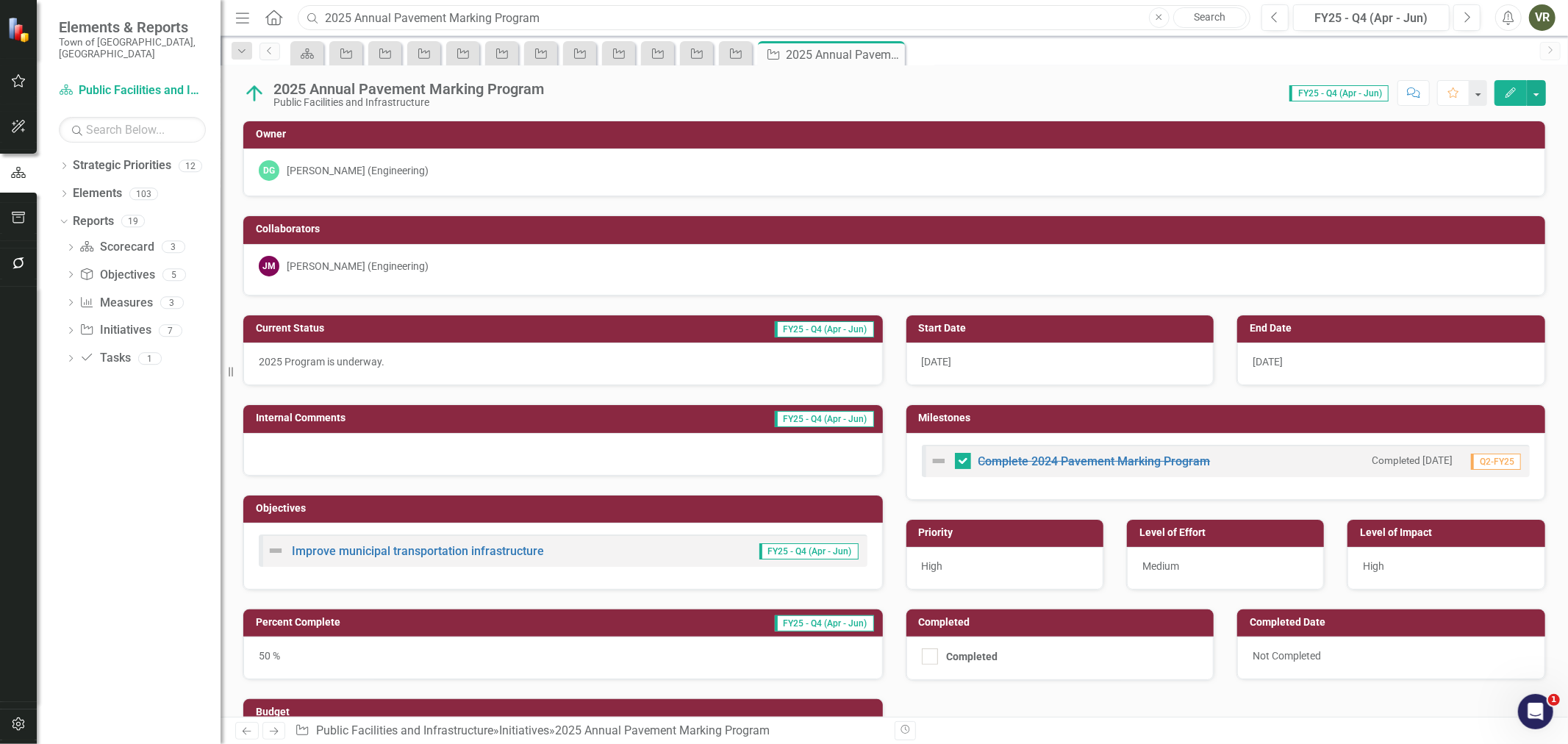
click at [598, 18] on input "2025 Annual Pavement Marking Program" at bounding box center [773, 18] width 952 height 25
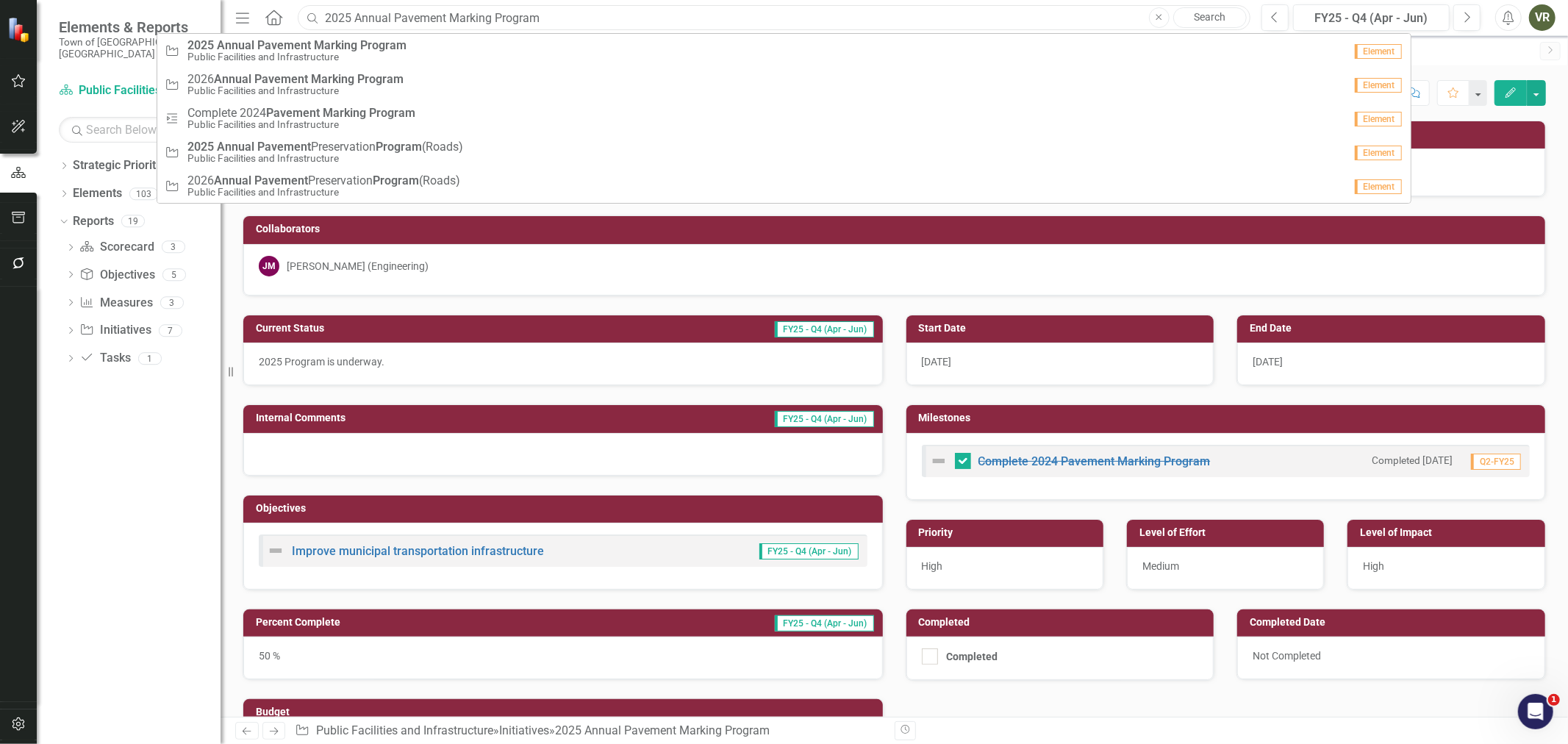
paste input "Sidewalk Construction and Repair"
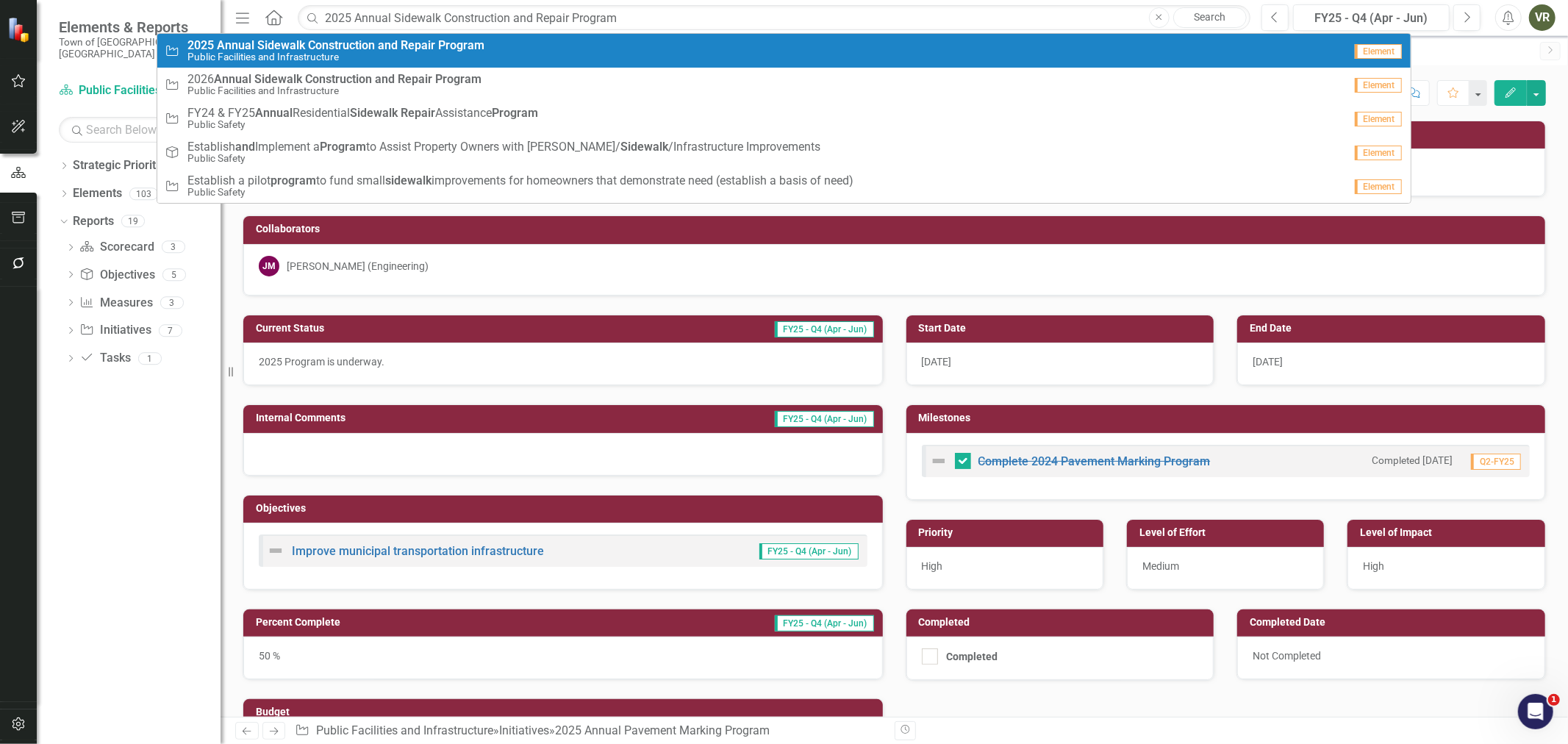
click at [597, 53] on div "Initiative 2025 Annual Sidewalk Construction and Repair Program Public Faciliti…" at bounding box center [753, 51] width 1178 height 25
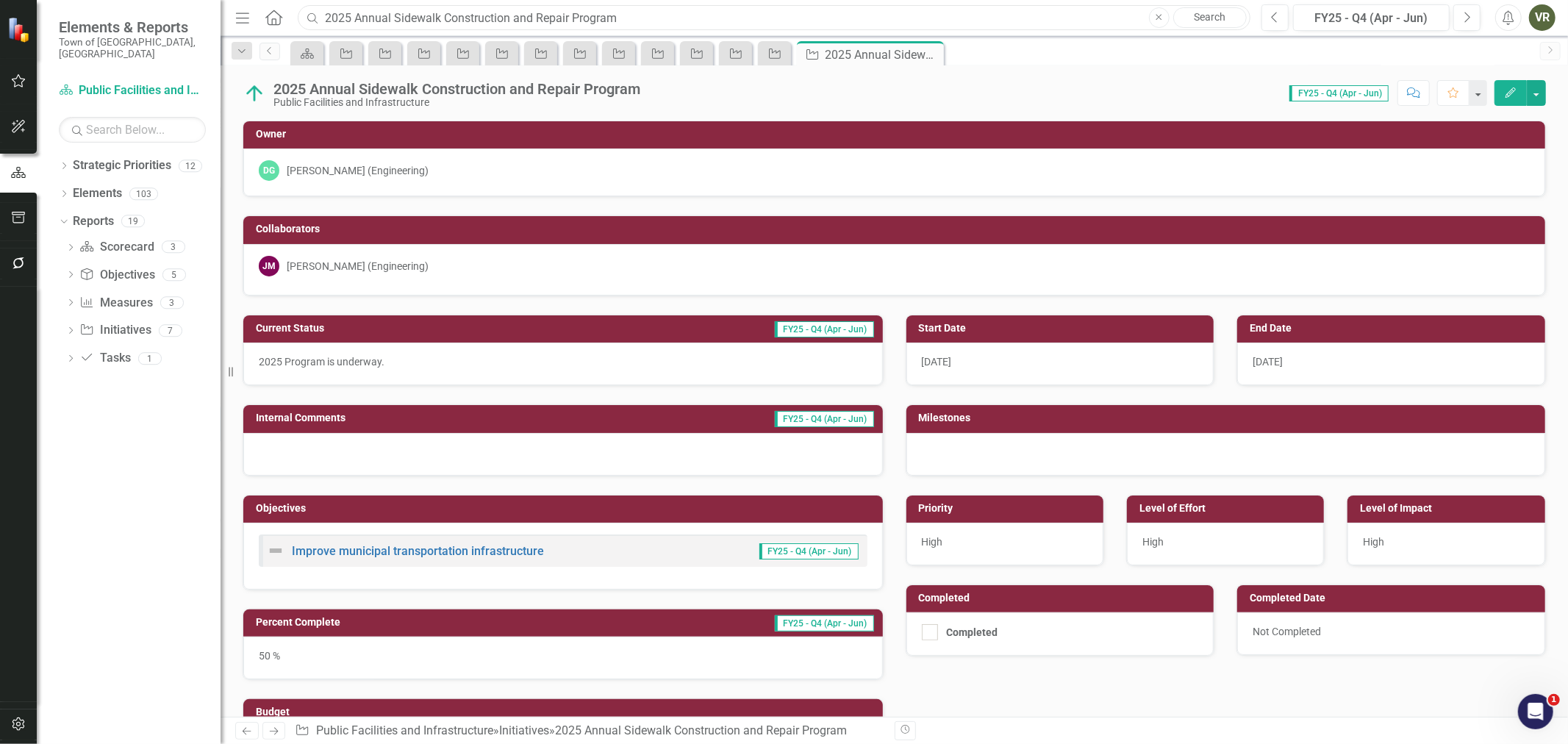
click at [651, 8] on input "2025 Annual Sidewalk Construction and Repair Program" at bounding box center [773, 18] width 952 height 25
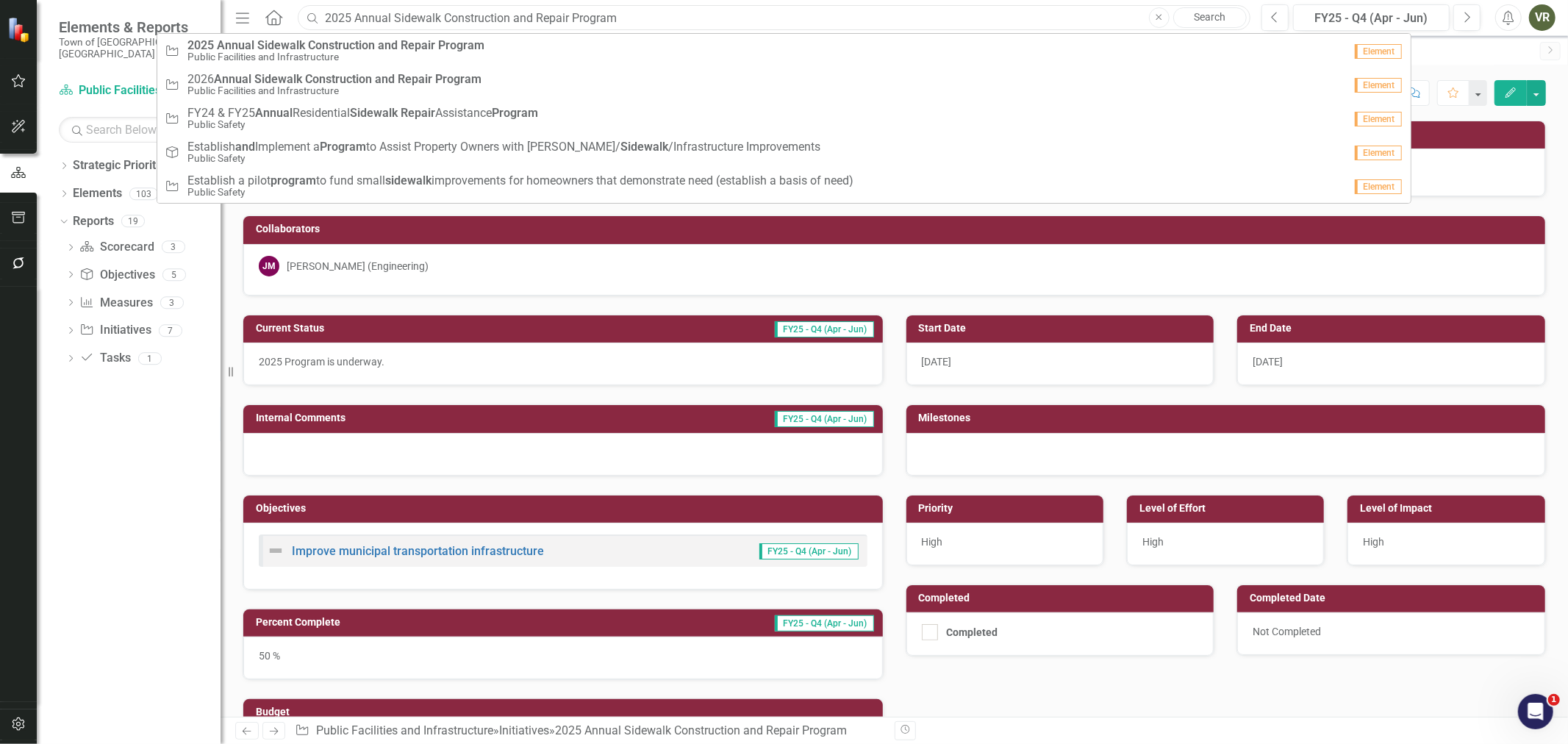
paste input "Cove Road Stabilization Improvements (30145)"
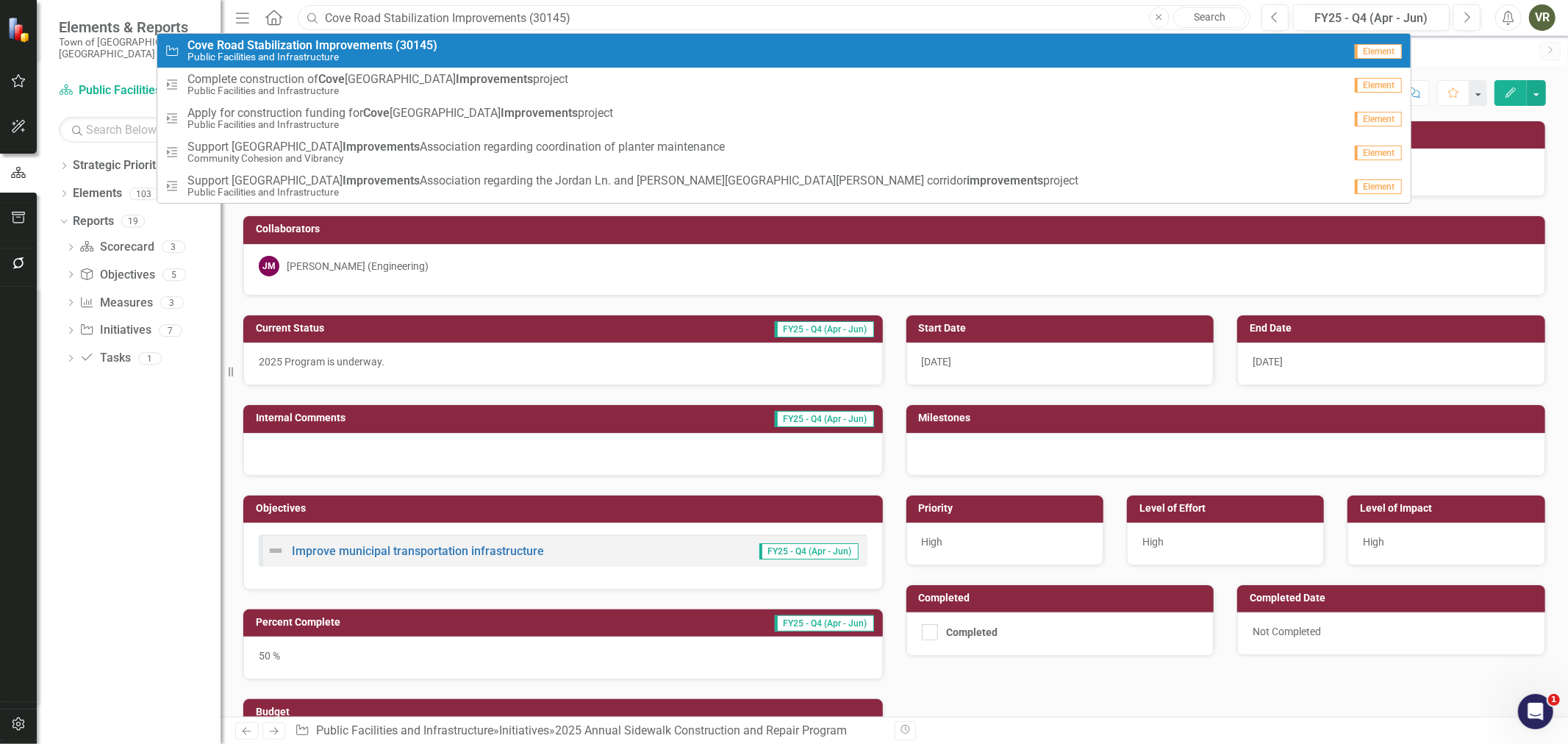
type input "Cove Road Stabilization Improvements (30145)"
click at [649, 50] on div "Initiative Cove Road Stabilization Improvements (30145) Public Facilities and I…" at bounding box center [753, 51] width 1178 height 25
